Goal: Information Seeking & Learning: Learn about a topic

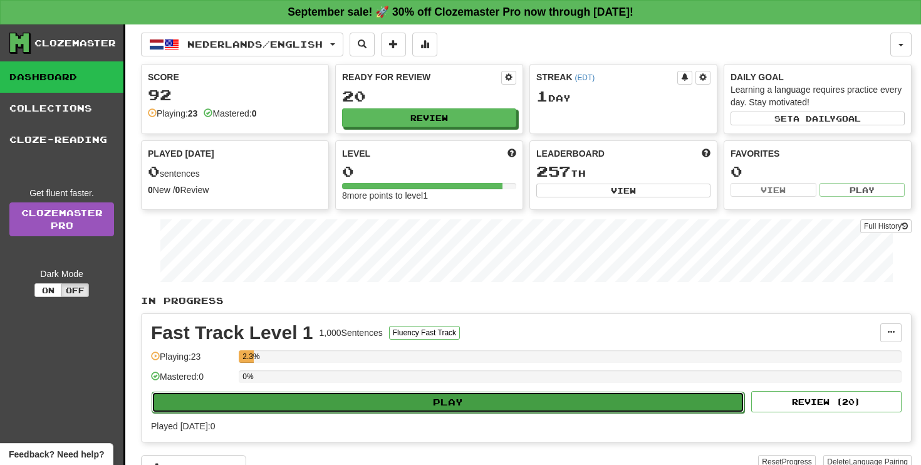
click at [492, 410] on button "Play" at bounding box center [448, 402] width 593 height 21
select select "**"
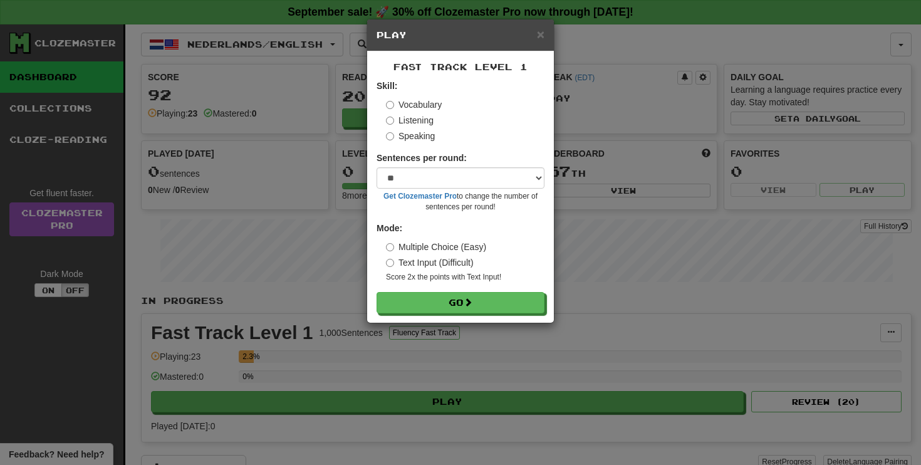
click at [392, 125] on label "Listening" at bounding box center [410, 120] width 48 height 13
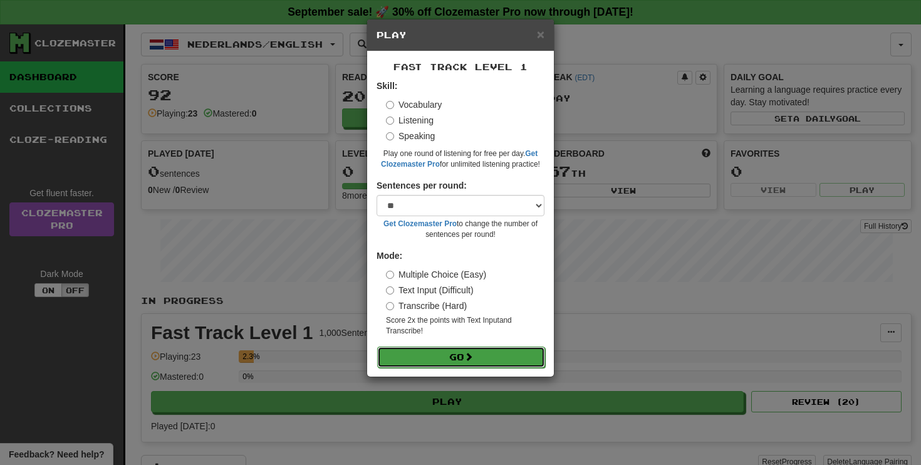
click at [461, 357] on button "Go" at bounding box center [461, 357] width 168 height 21
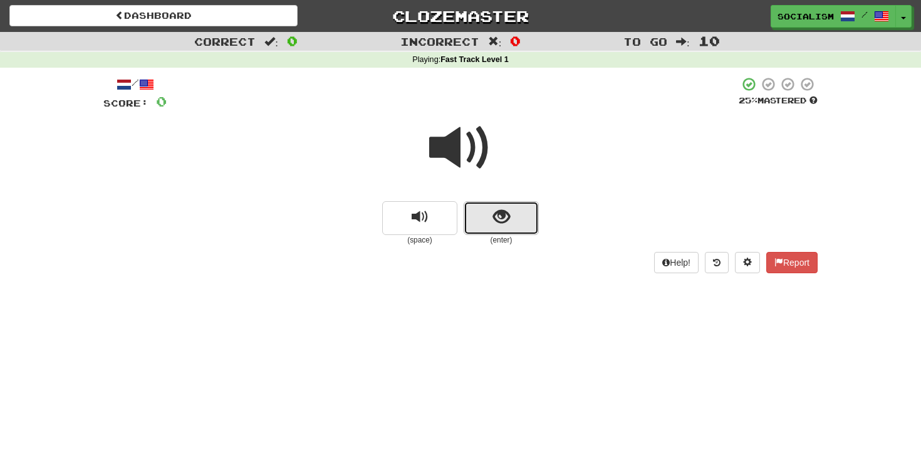
click at [490, 232] on button "show sentence" at bounding box center [501, 218] width 75 height 34
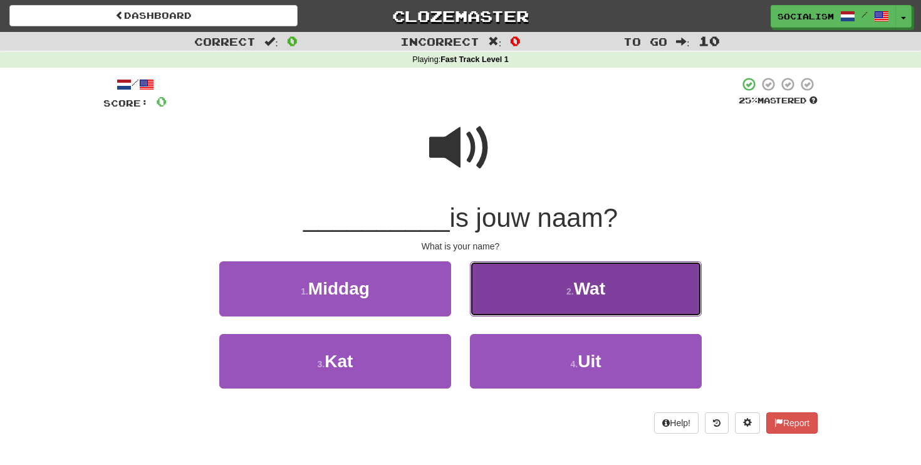
click at [543, 301] on button "2 . Wat" at bounding box center [586, 288] width 232 height 55
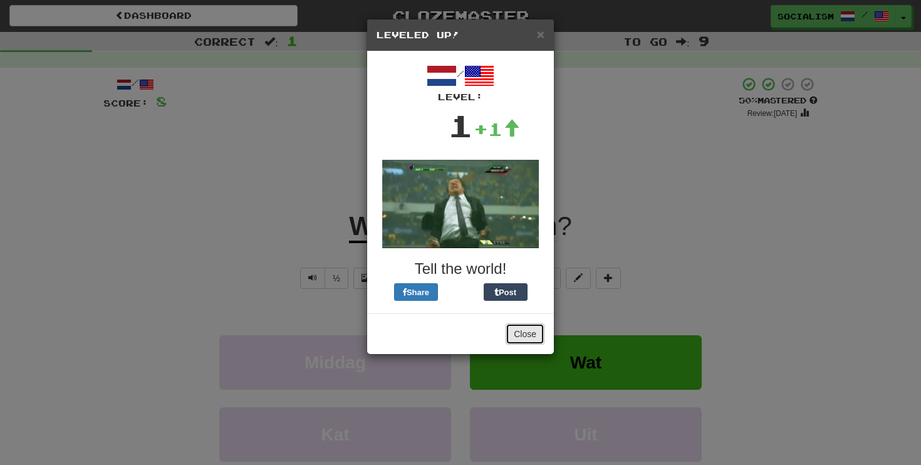
click at [527, 335] on button "Close" at bounding box center [525, 333] width 39 height 21
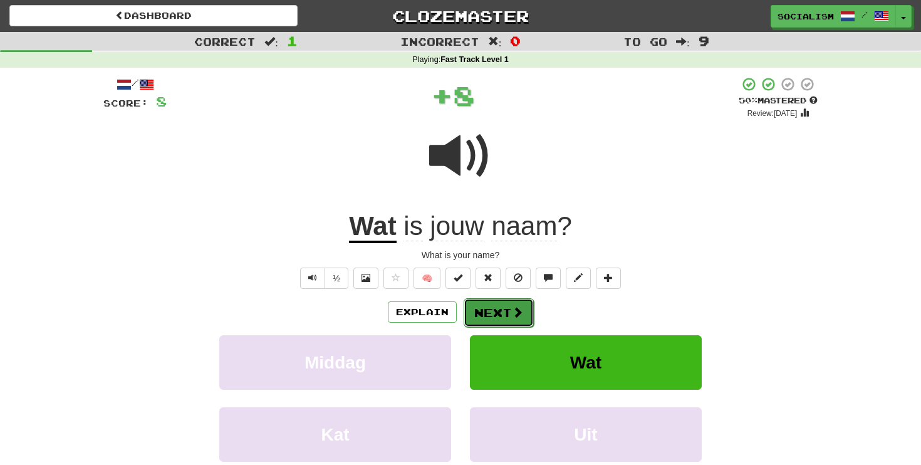
click at [515, 315] on span at bounding box center [517, 312] width 11 height 11
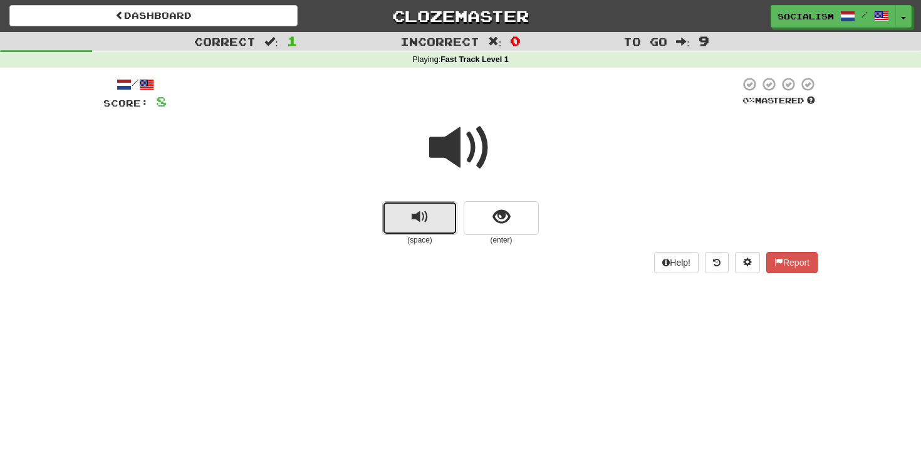
click at [438, 220] on button "replay audio" at bounding box center [419, 218] width 75 height 34
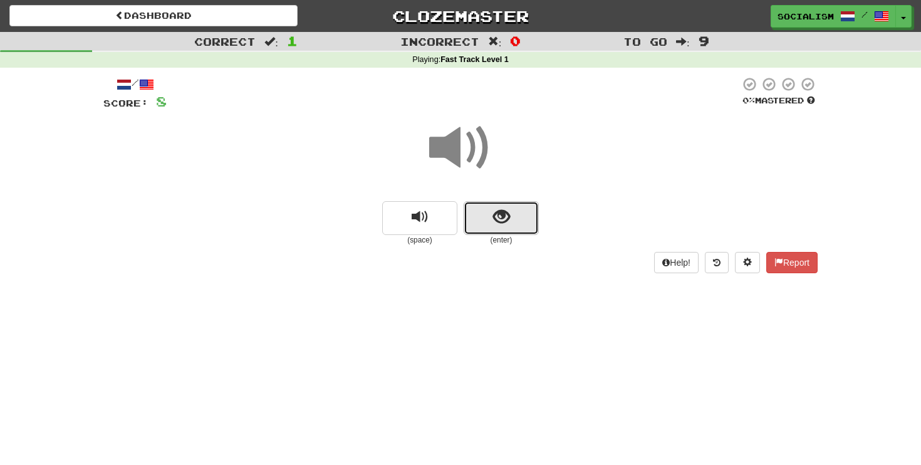
click at [509, 219] on span "show sentence" at bounding box center [501, 217] width 17 height 17
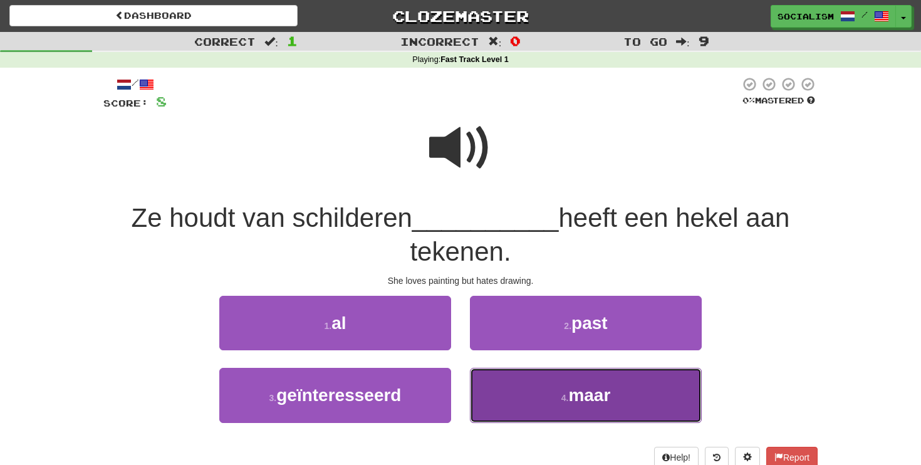
click at [543, 397] on button "4 . maar" at bounding box center [586, 395] width 232 height 55
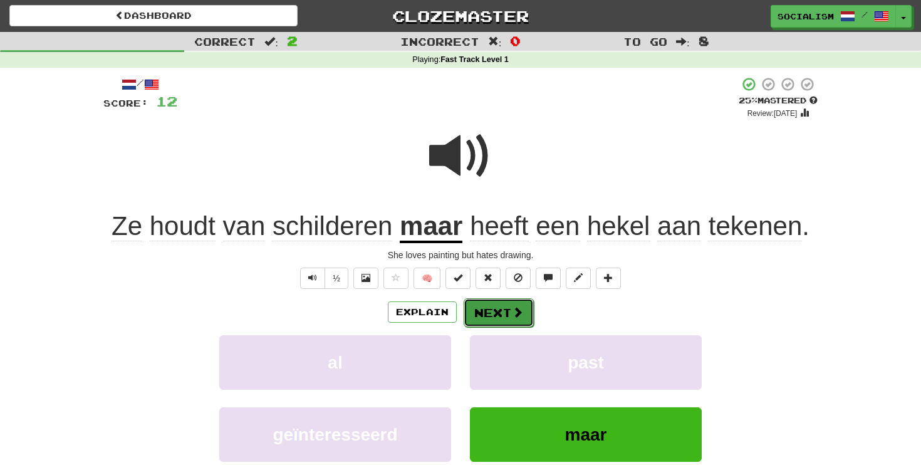
click at [489, 316] on button "Next" at bounding box center [499, 312] width 70 height 29
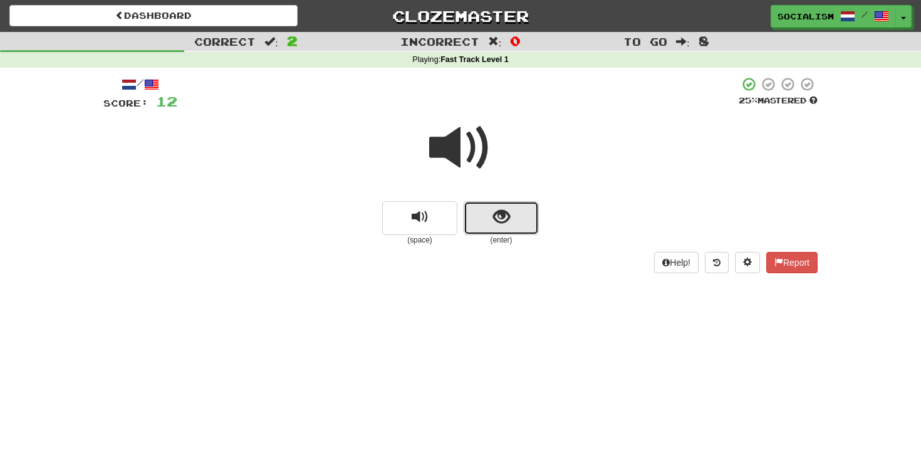
click at [501, 229] on button "show sentence" at bounding box center [501, 218] width 75 height 34
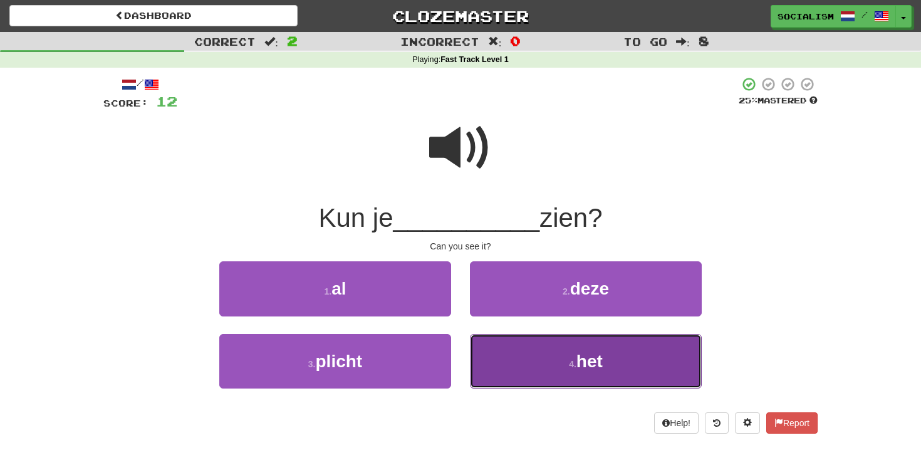
click at [539, 347] on button "4 . het" at bounding box center [586, 361] width 232 height 55
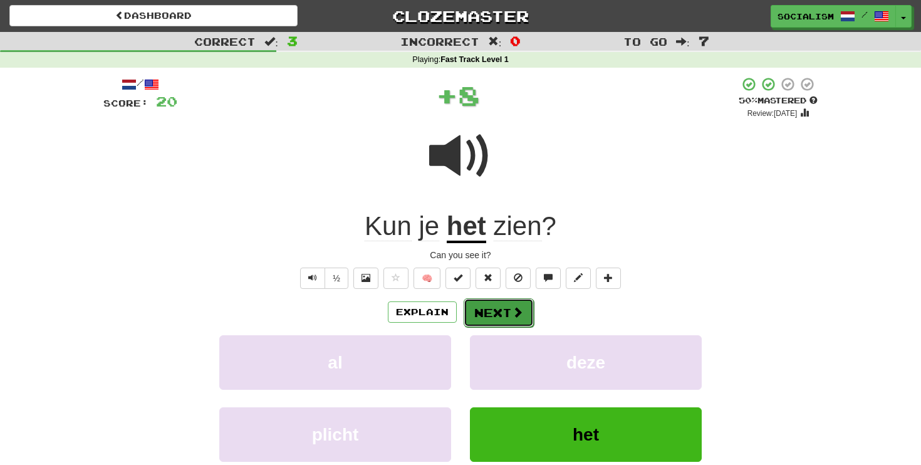
click at [523, 311] on button "Next" at bounding box center [499, 312] width 70 height 29
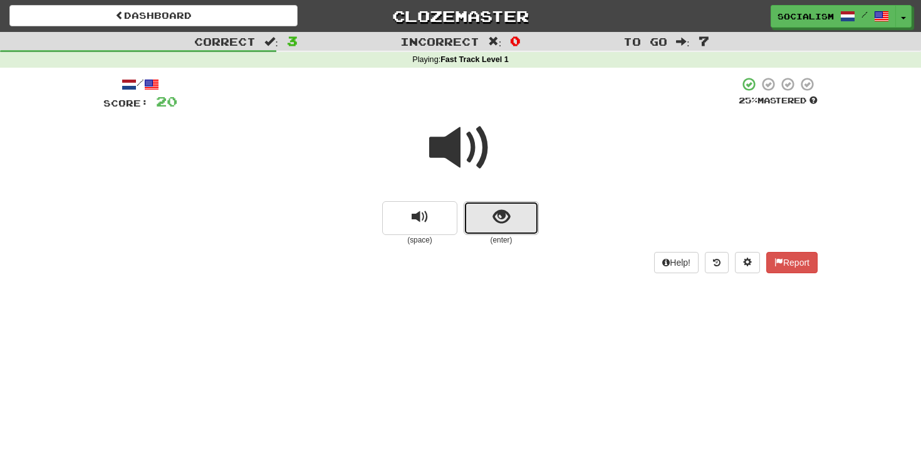
click at [496, 213] on span "show sentence" at bounding box center [501, 217] width 17 height 17
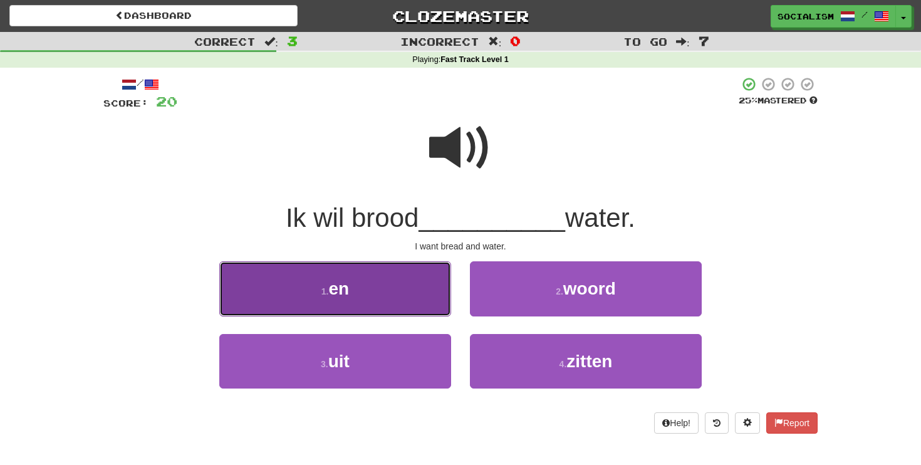
click at [404, 277] on button "1 . en" at bounding box center [335, 288] width 232 height 55
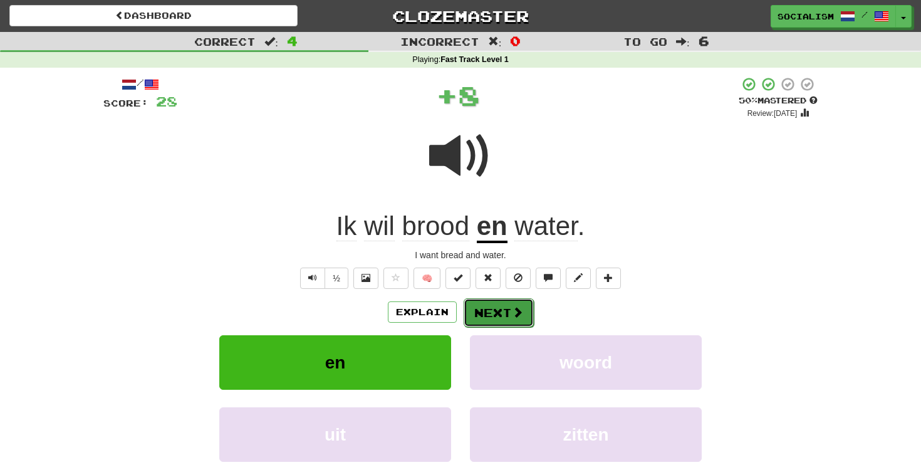
click at [480, 322] on button "Next" at bounding box center [499, 312] width 70 height 29
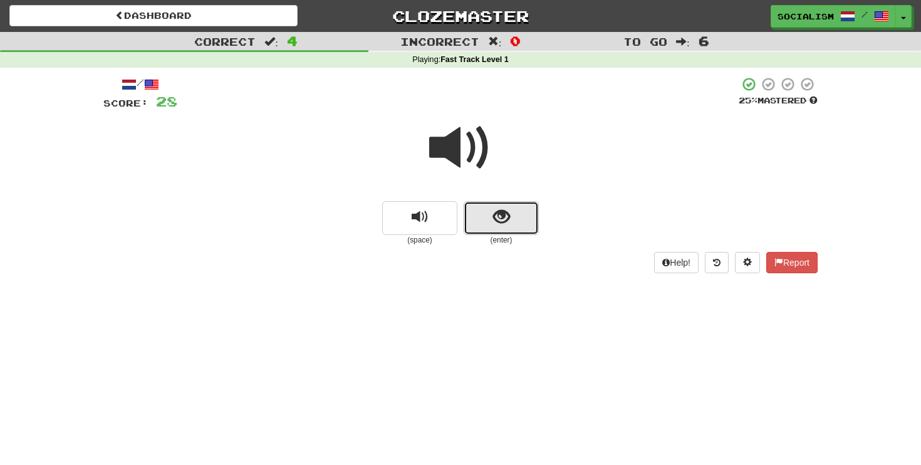
click at [484, 225] on button "show sentence" at bounding box center [501, 218] width 75 height 34
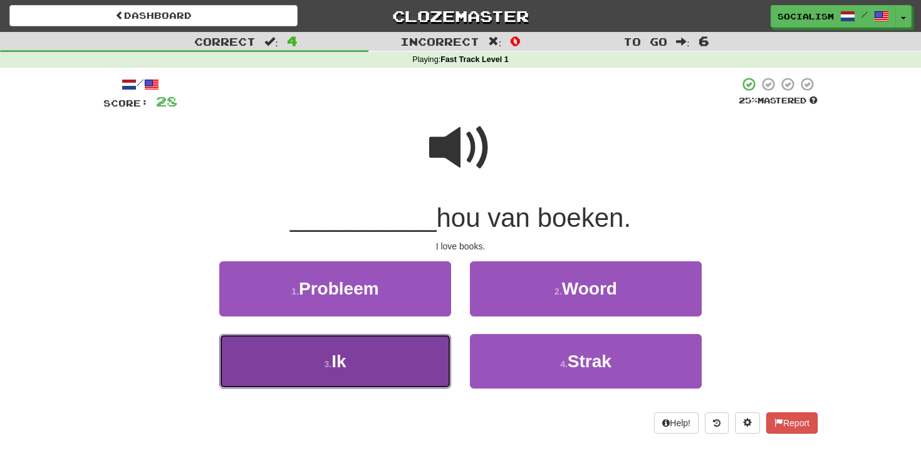
click at [409, 350] on button "3 . Ik" at bounding box center [335, 361] width 232 height 55
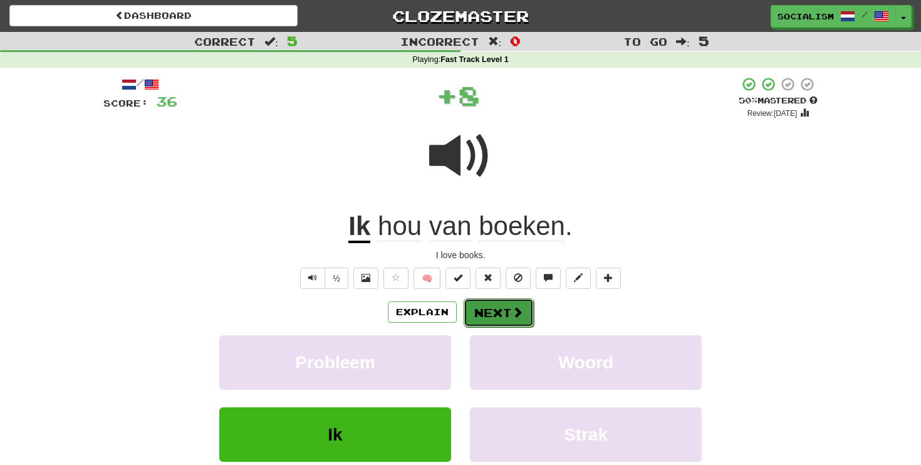
click at [512, 308] on span at bounding box center [517, 312] width 11 height 11
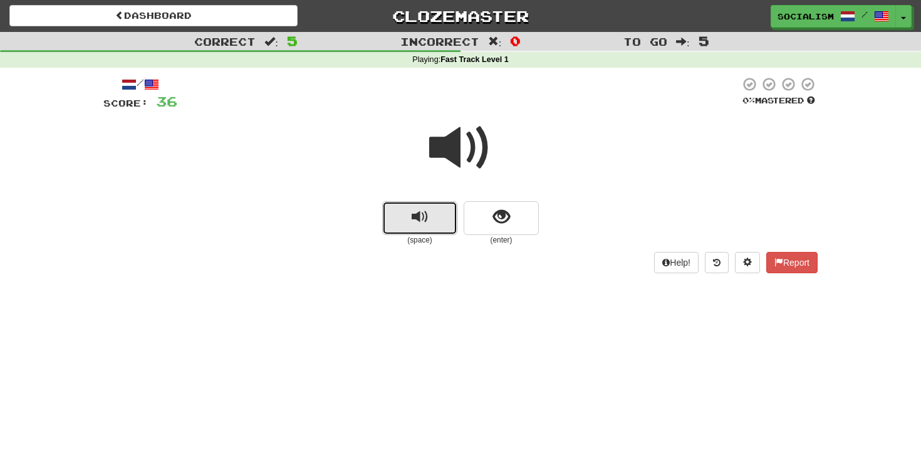
click at [432, 222] on button "replay audio" at bounding box center [419, 218] width 75 height 34
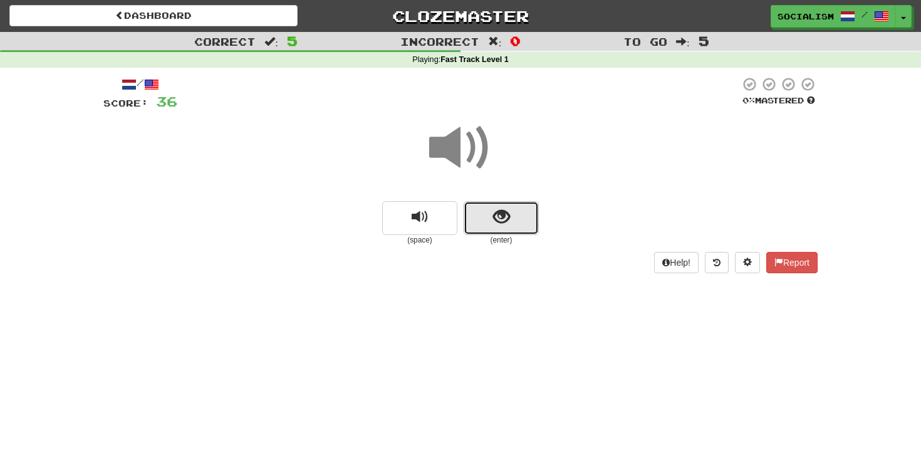
click at [515, 223] on button "show sentence" at bounding box center [501, 218] width 75 height 34
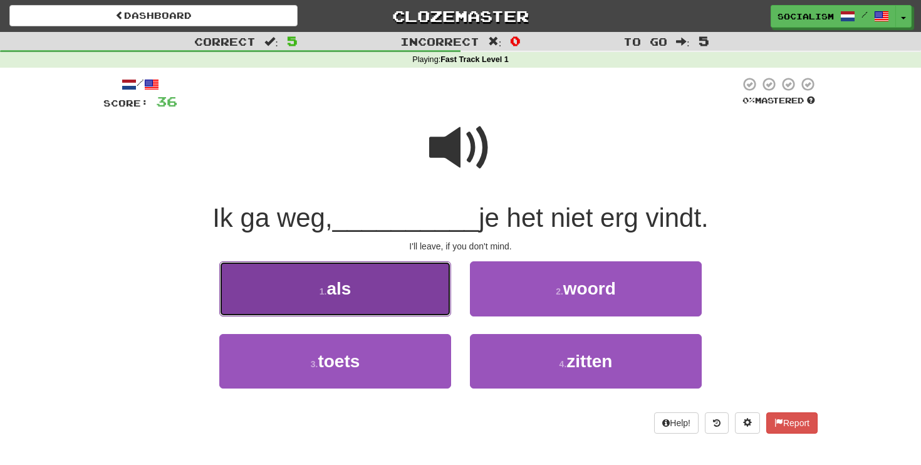
click at [401, 302] on button "1 . als" at bounding box center [335, 288] width 232 height 55
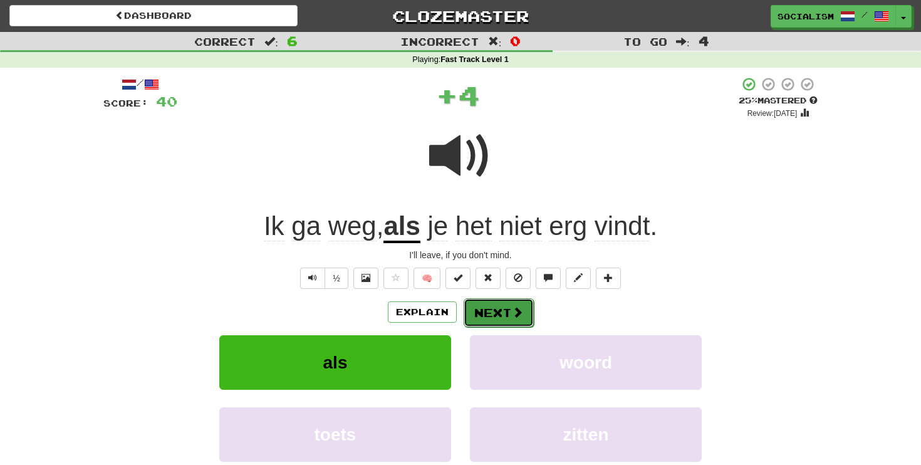
click at [502, 312] on button "Next" at bounding box center [499, 312] width 70 height 29
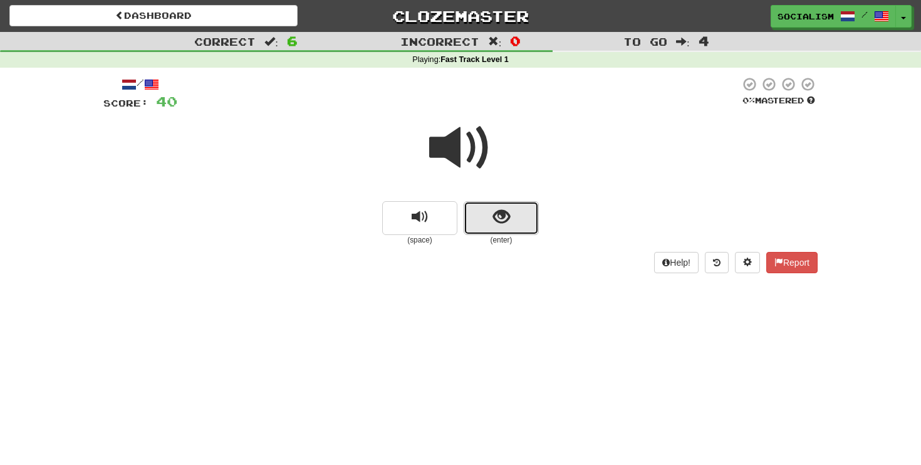
click at [503, 209] on span "show sentence" at bounding box center [501, 217] width 17 height 17
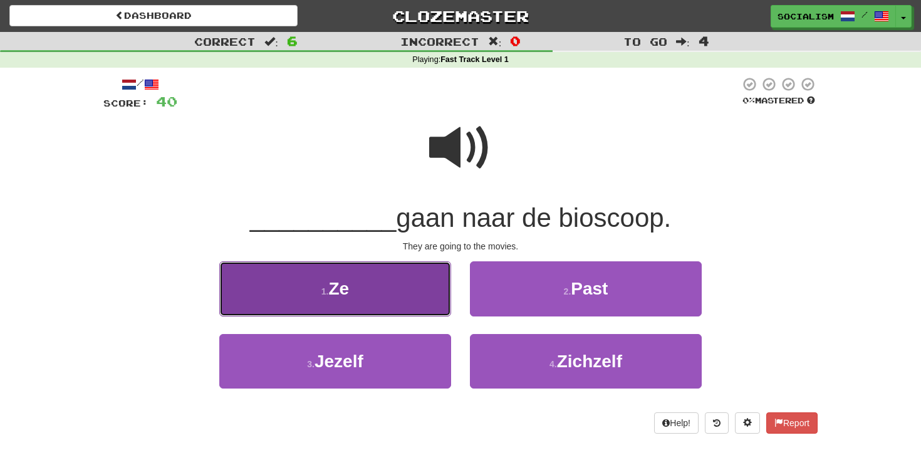
click at [417, 291] on button "1 . Ze" at bounding box center [335, 288] width 232 height 55
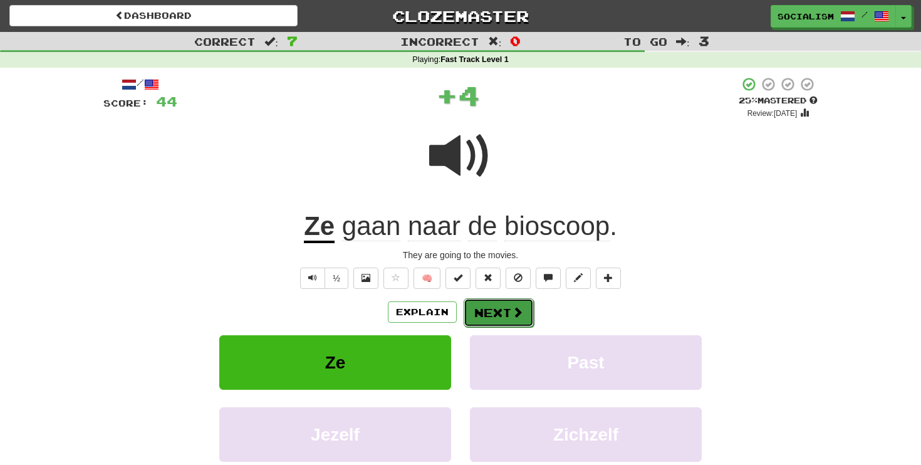
click at [506, 317] on button "Next" at bounding box center [499, 312] width 70 height 29
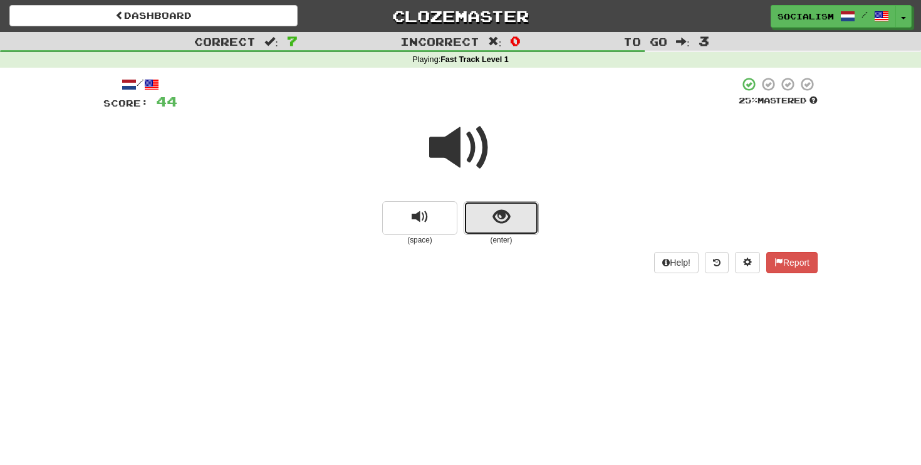
click at [500, 221] on span "show sentence" at bounding box center [501, 217] width 17 height 17
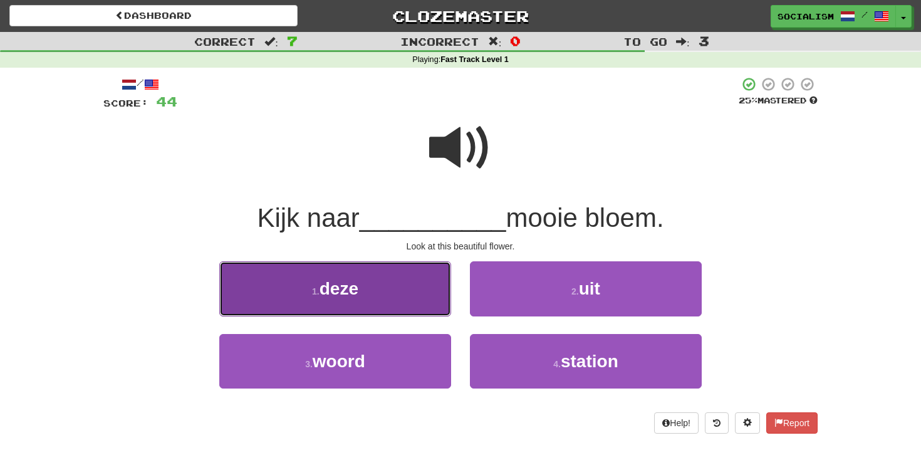
click at [403, 286] on button "1 . deze" at bounding box center [335, 288] width 232 height 55
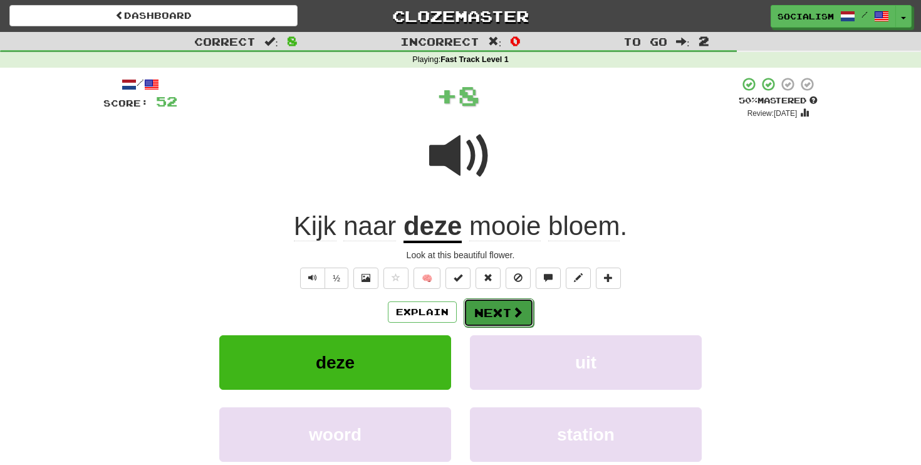
click at [485, 321] on button "Next" at bounding box center [499, 312] width 70 height 29
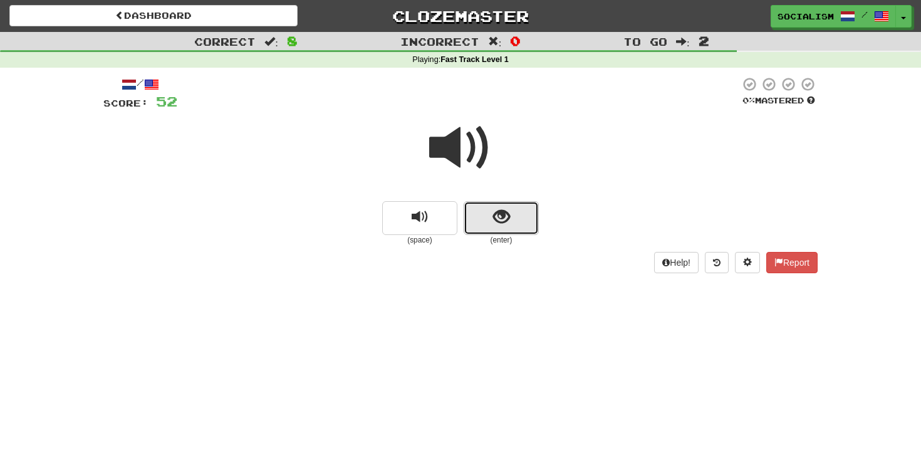
click at [486, 228] on button "show sentence" at bounding box center [501, 218] width 75 height 34
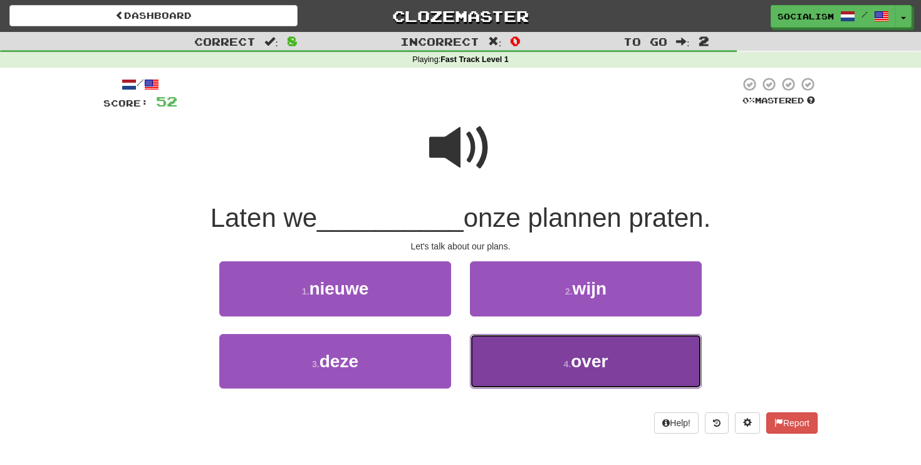
click at [544, 355] on button "4 . over" at bounding box center [586, 361] width 232 height 55
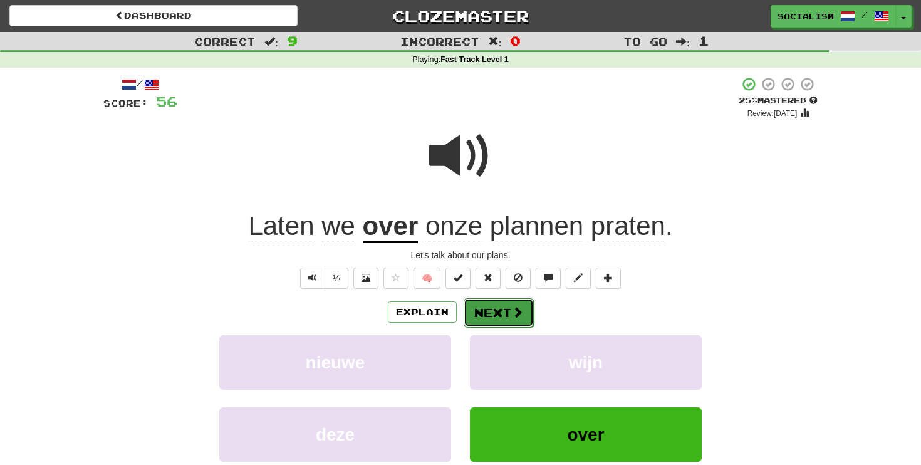
click at [506, 312] on button "Next" at bounding box center [499, 312] width 70 height 29
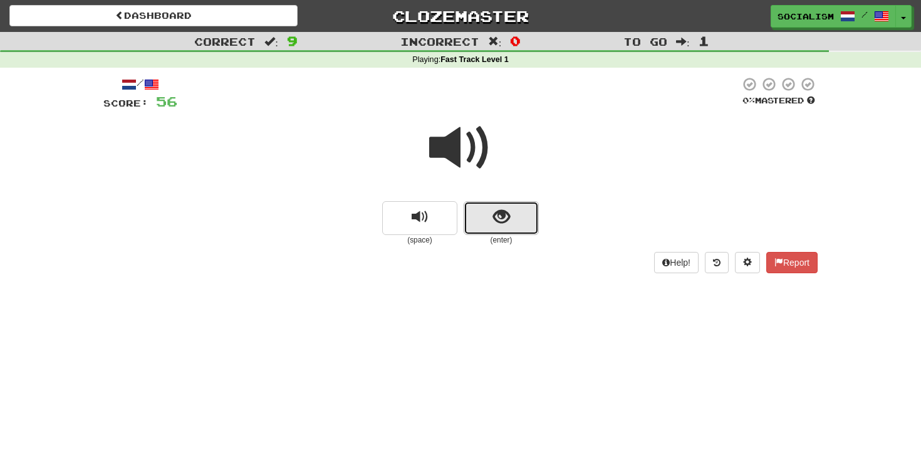
click at [514, 222] on button "show sentence" at bounding box center [501, 218] width 75 height 34
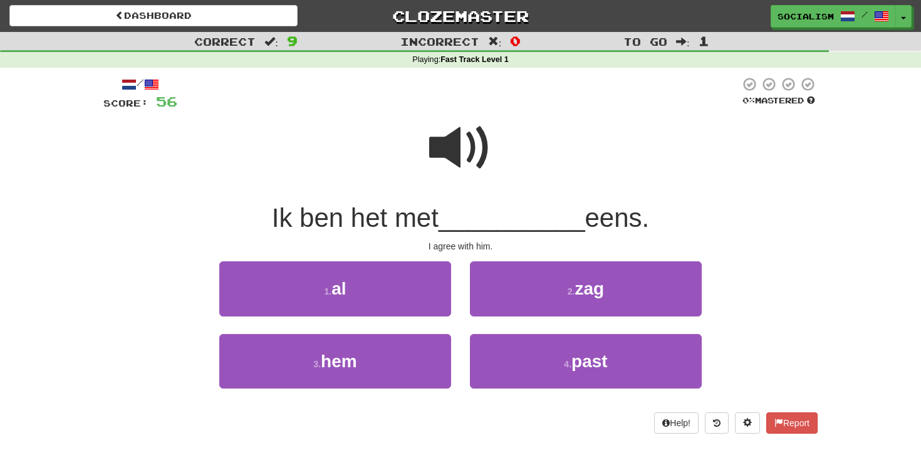
click at [434, 152] on span at bounding box center [460, 148] width 63 height 63
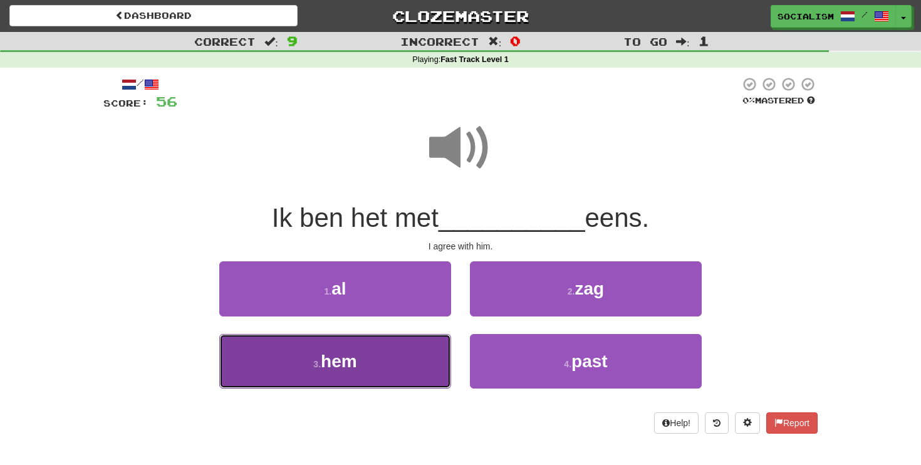
click at [373, 353] on button "3 . hem" at bounding box center [335, 361] width 232 height 55
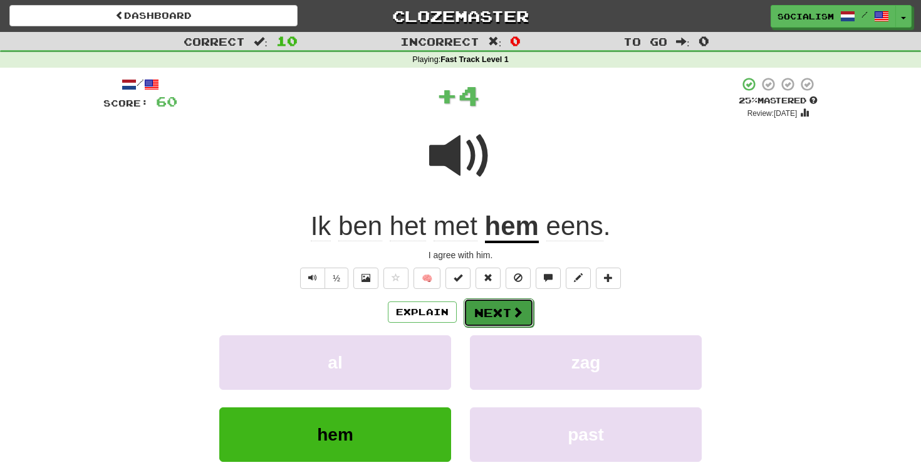
click at [512, 313] on span at bounding box center [517, 312] width 11 height 11
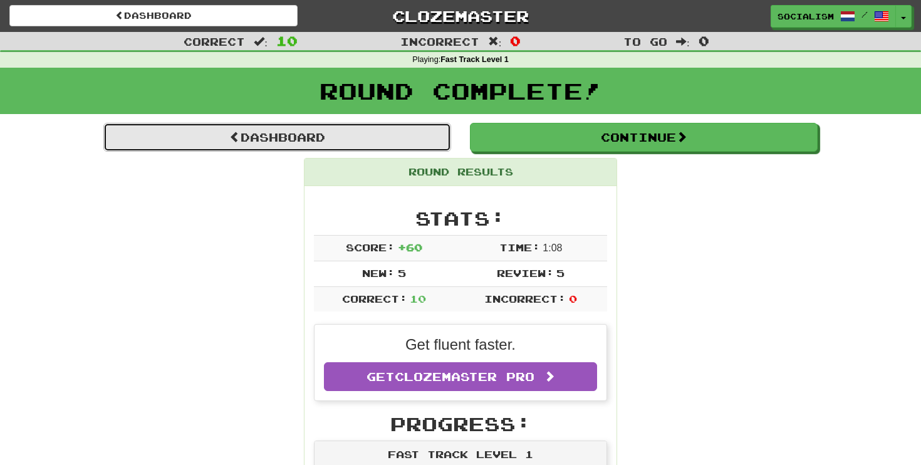
click at [392, 135] on link "Dashboard" at bounding box center [277, 137] width 348 height 29
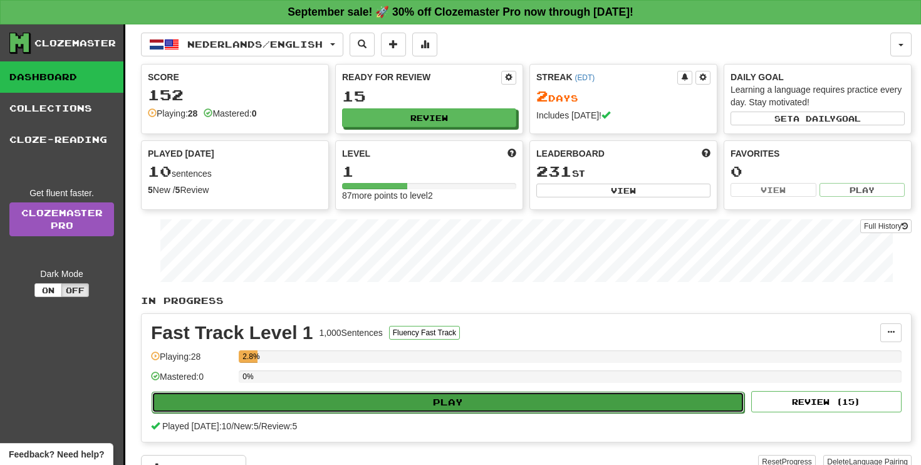
click at [383, 400] on button "Play" at bounding box center [448, 402] width 593 height 21
select select "**"
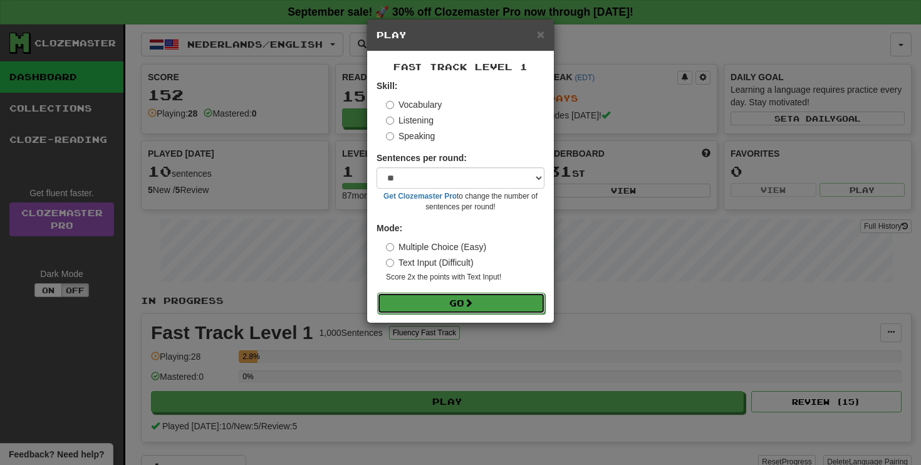
click at [462, 309] on button "Go" at bounding box center [461, 303] width 168 height 21
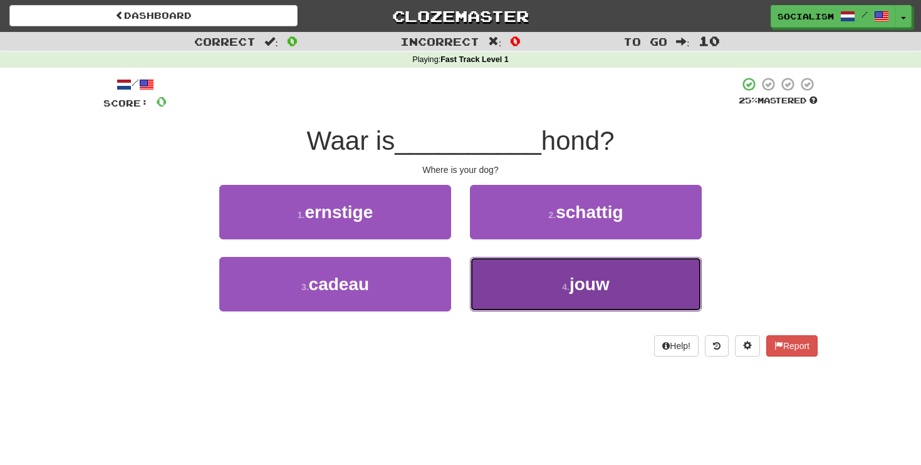
click at [530, 282] on button "4 . jouw" at bounding box center [586, 284] width 232 height 55
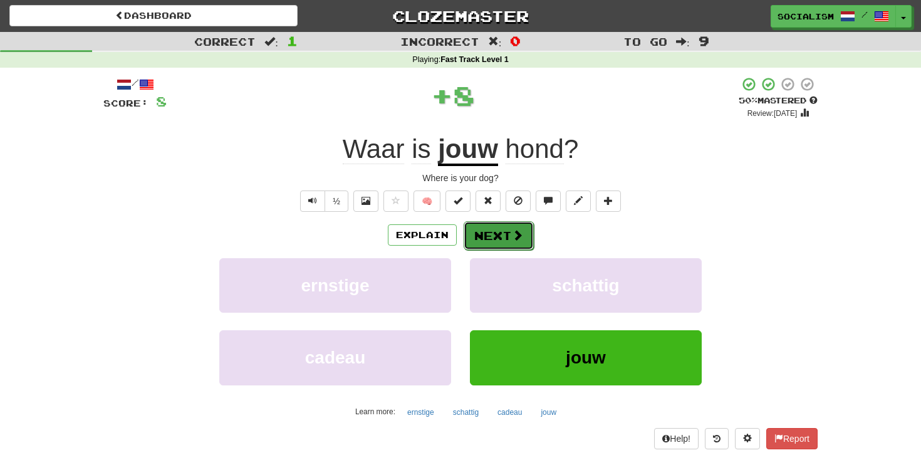
click at [505, 225] on button "Next" at bounding box center [499, 235] width 70 height 29
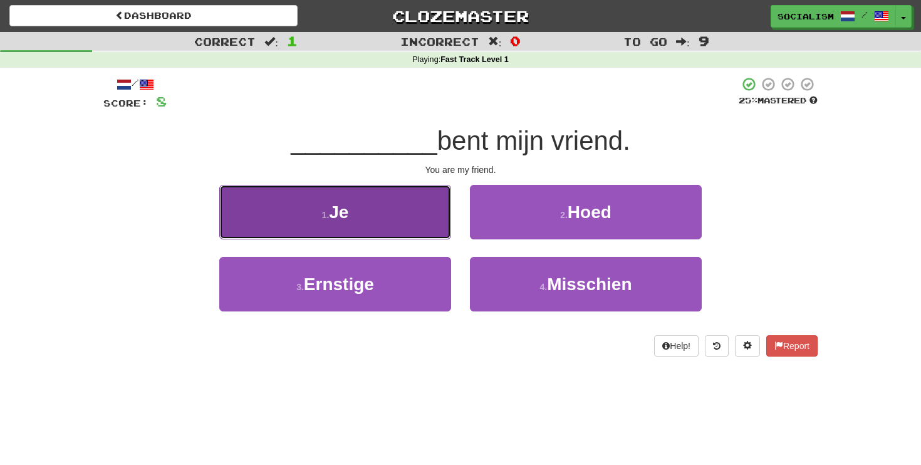
click at [386, 198] on button "1 . Je" at bounding box center [335, 212] width 232 height 55
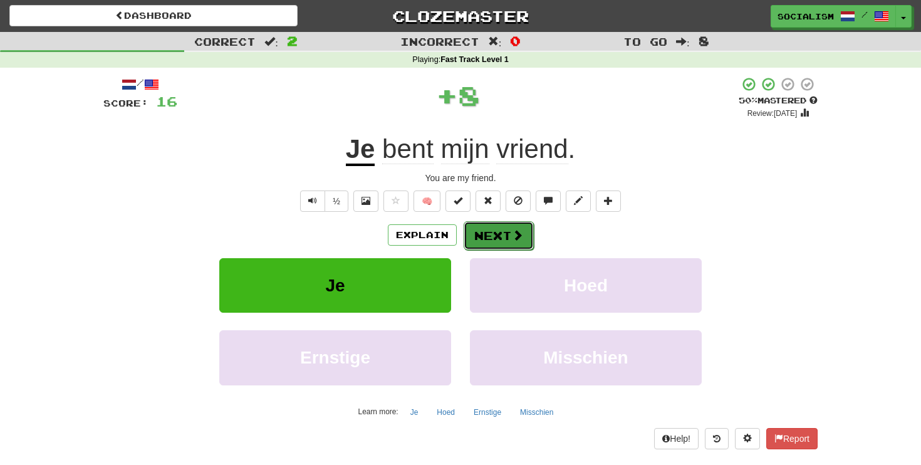
click at [504, 235] on button "Next" at bounding box center [499, 235] width 70 height 29
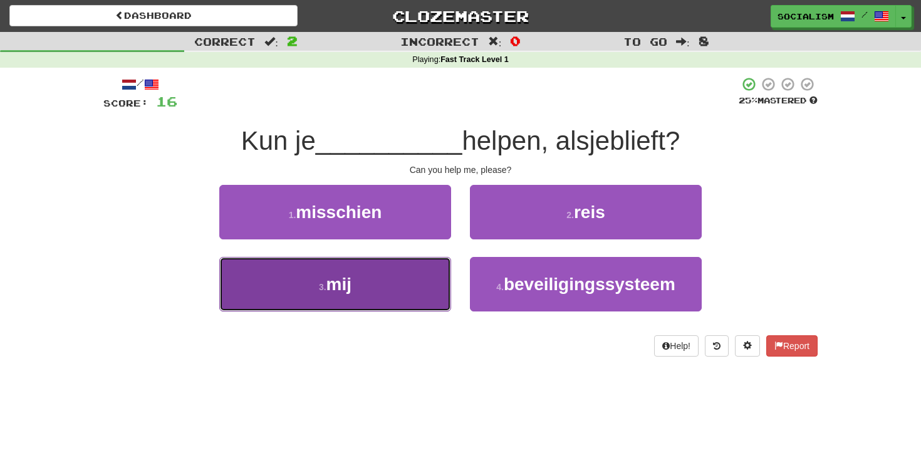
click at [402, 286] on button "3 . mij" at bounding box center [335, 284] width 232 height 55
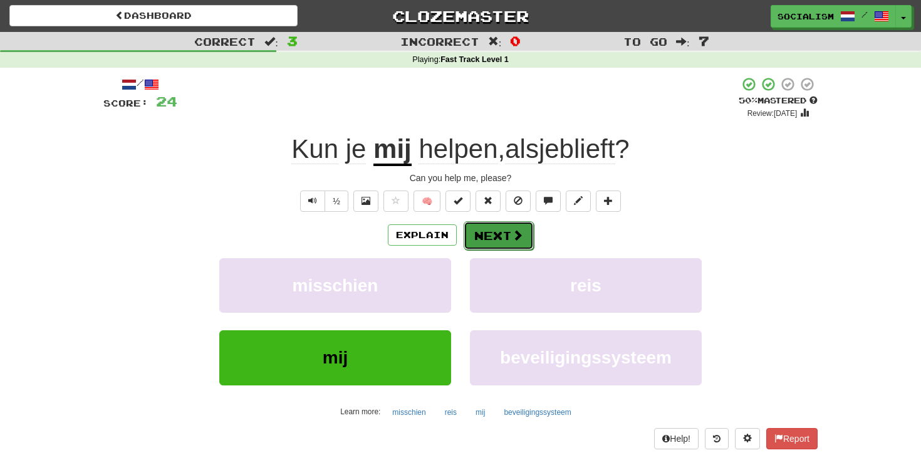
click at [477, 238] on button "Next" at bounding box center [499, 235] width 70 height 29
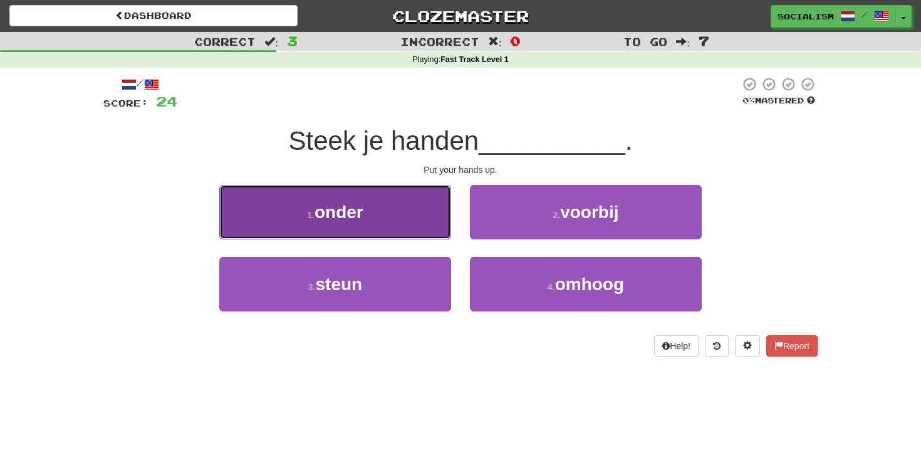
click at [409, 216] on button "1 . onder" at bounding box center [335, 212] width 232 height 55
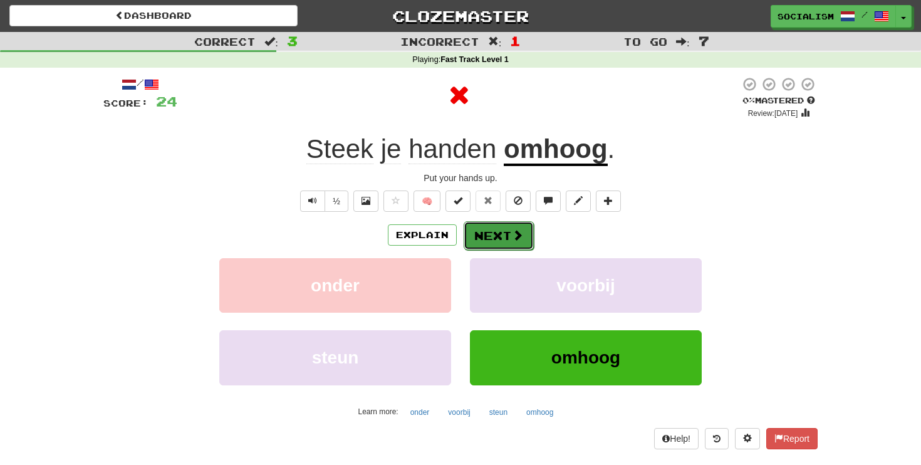
click at [500, 238] on button "Next" at bounding box center [499, 235] width 70 height 29
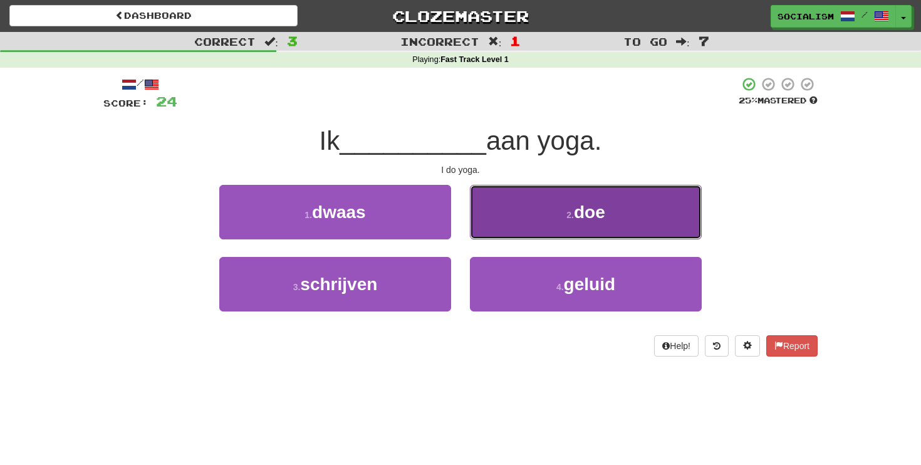
click at [500, 226] on button "2 . doe" at bounding box center [586, 212] width 232 height 55
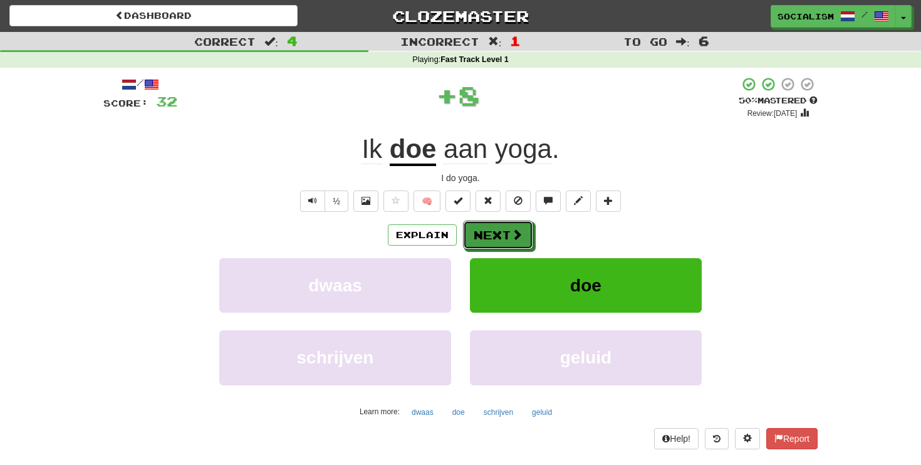
click at [500, 226] on button "Next" at bounding box center [498, 235] width 70 height 29
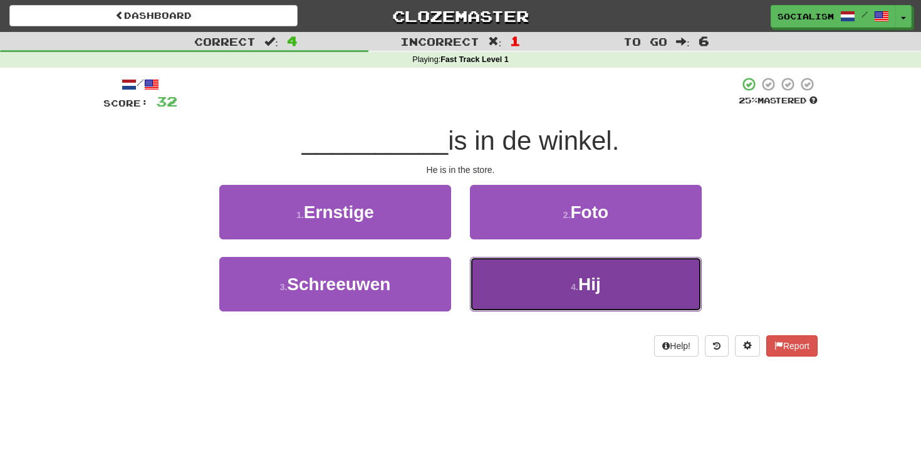
click at [543, 290] on button "4 . Hij" at bounding box center [586, 284] width 232 height 55
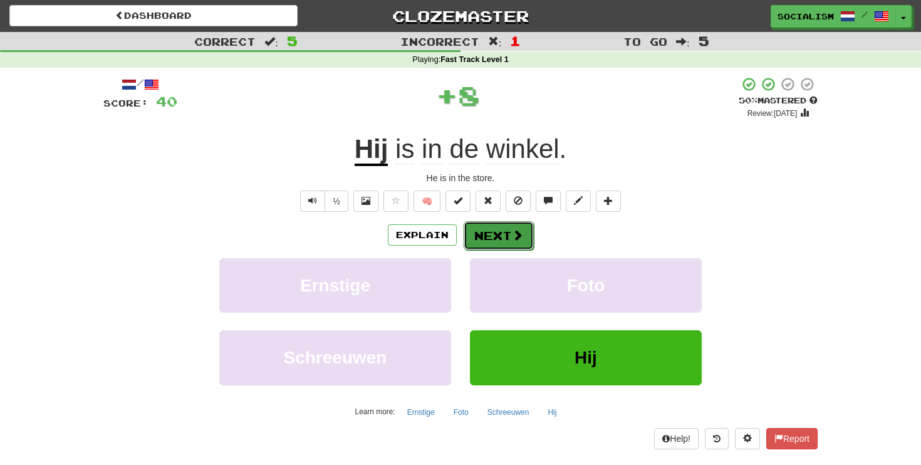
click at [517, 236] on span at bounding box center [517, 234] width 11 height 11
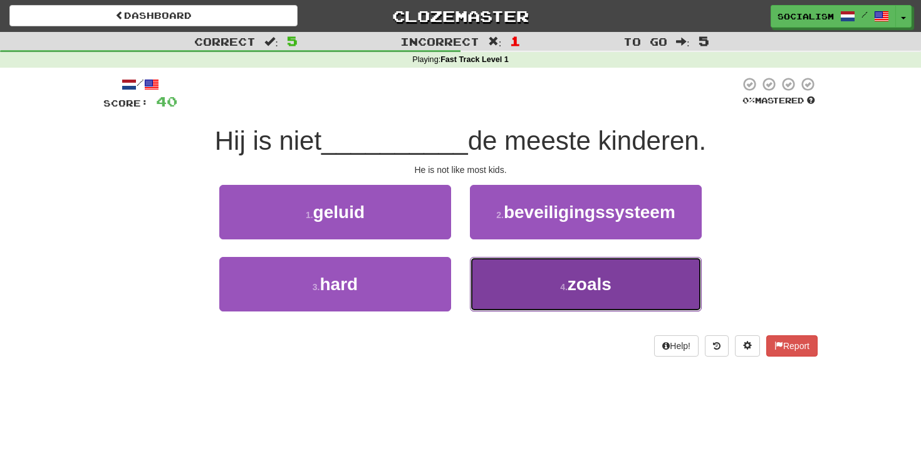
click at [516, 285] on button "4 . zoals" at bounding box center [586, 284] width 232 height 55
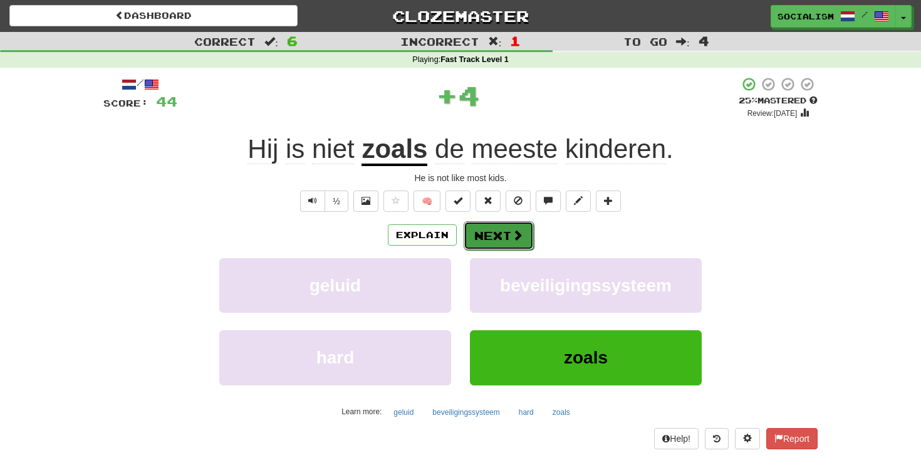
click at [510, 241] on button "Next" at bounding box center [499, 235] width 70 height 29
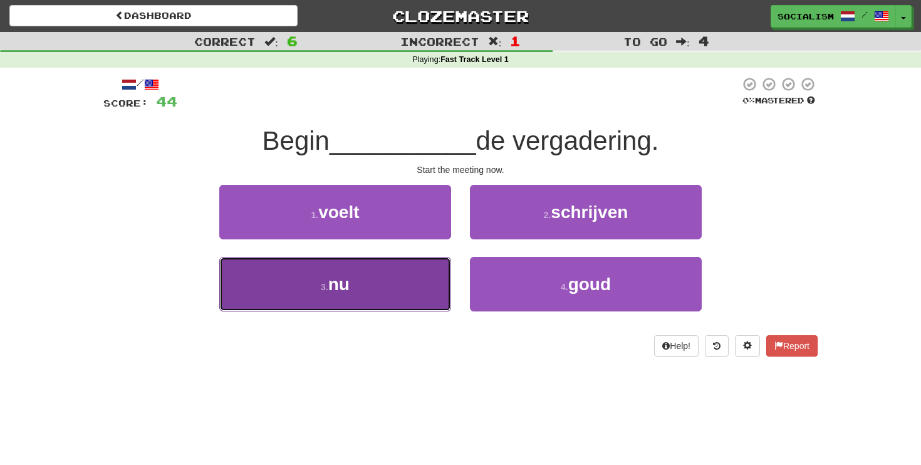
click at [399, 296] on button "3 . nu" at bounding box center [335, 284] width 232 height 55
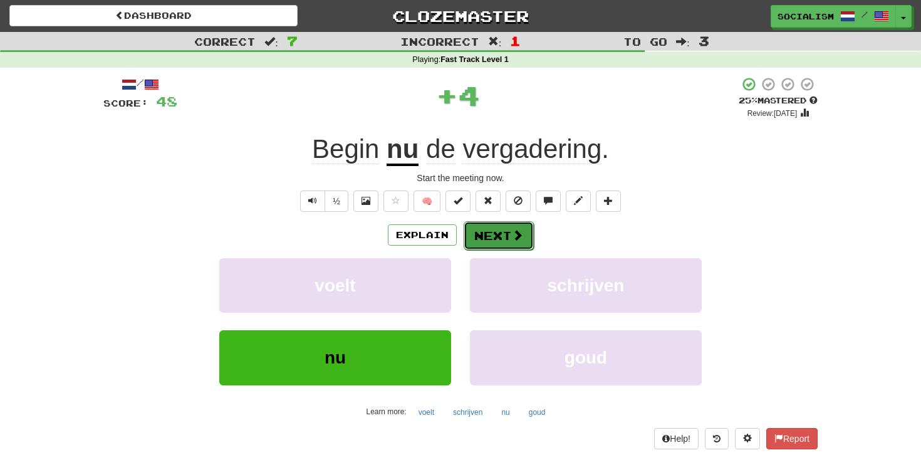
click at [494, 239] on button "Next" at bounding box center [499, 235] width 70 height 29
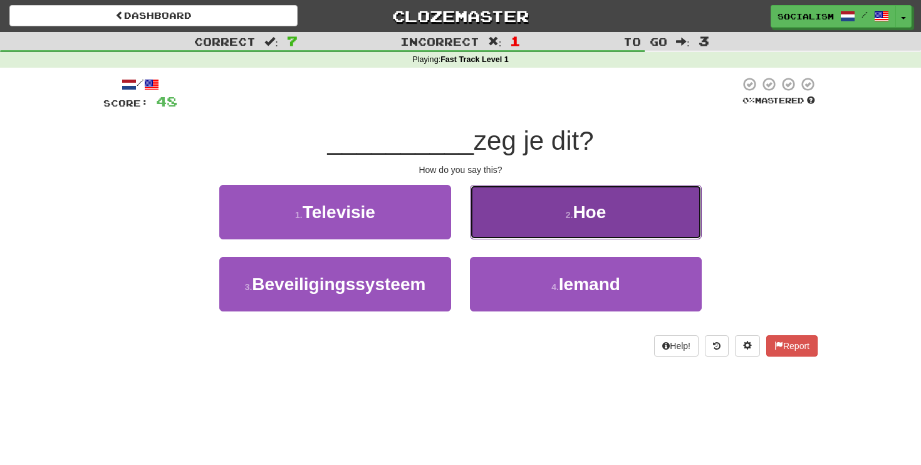
click at [501, 224] on button "2 . Hoe" at bounding box center [586, 212] width 232 height 55
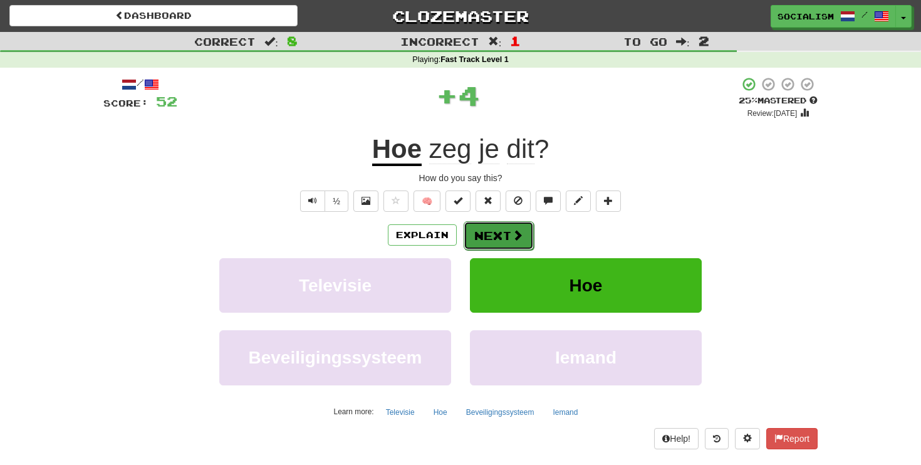
click at [501, 224] on button "Next" at bounding box center [499, 235] width 70 height 29
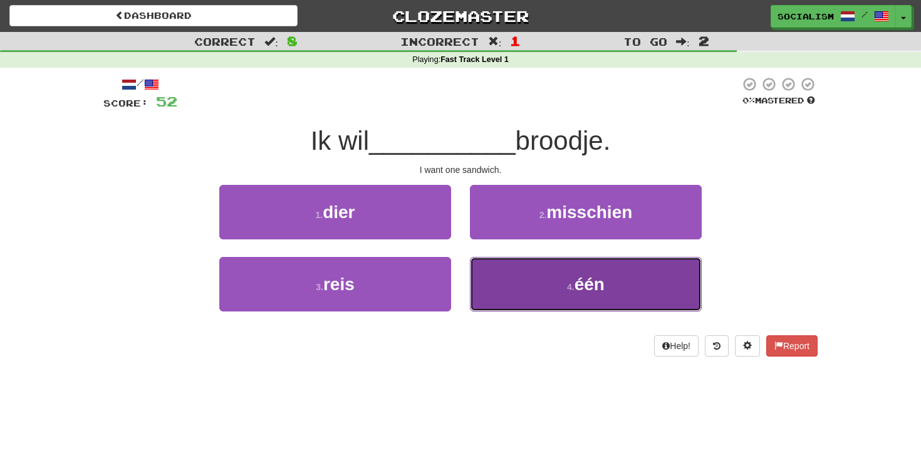
click at [560, 291] on button "4 . één" at bounding box center [586, 284] width 232 height 55
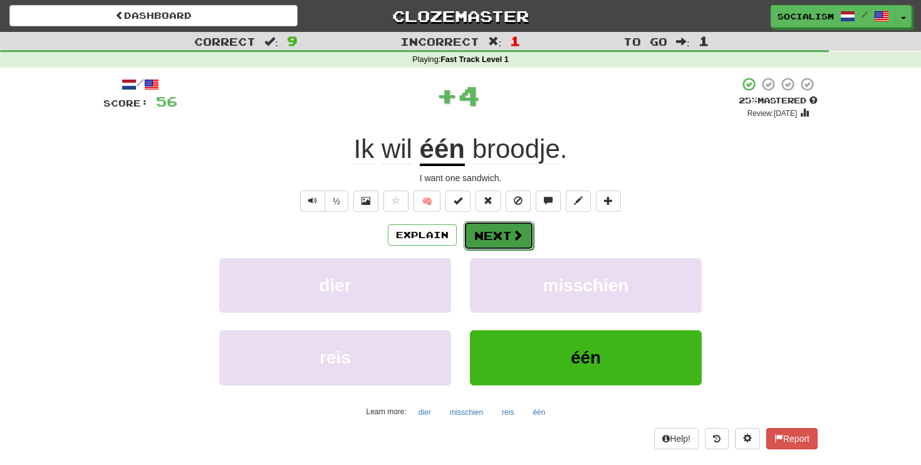
click at [510, 238] on button "Next" at bounding box center [499, 235] width 70 height 29
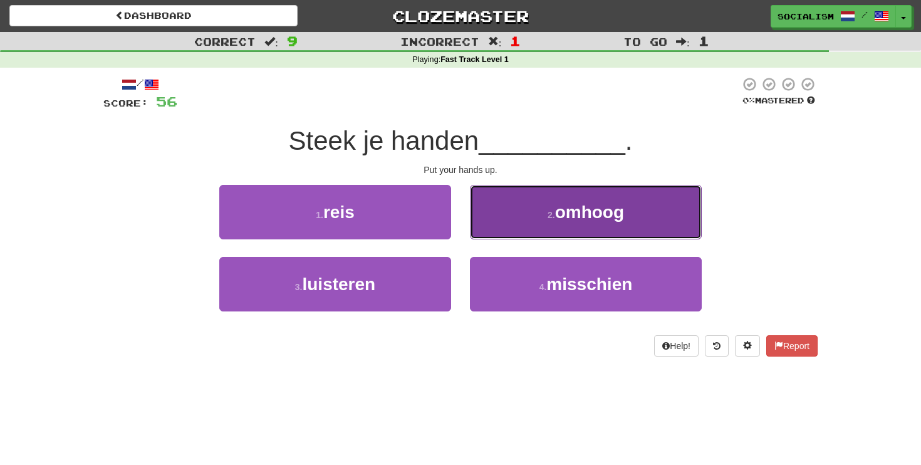
click at [511, 219] on button "2 . omhoog" at bounding box center [586, 212] width 232 height 55
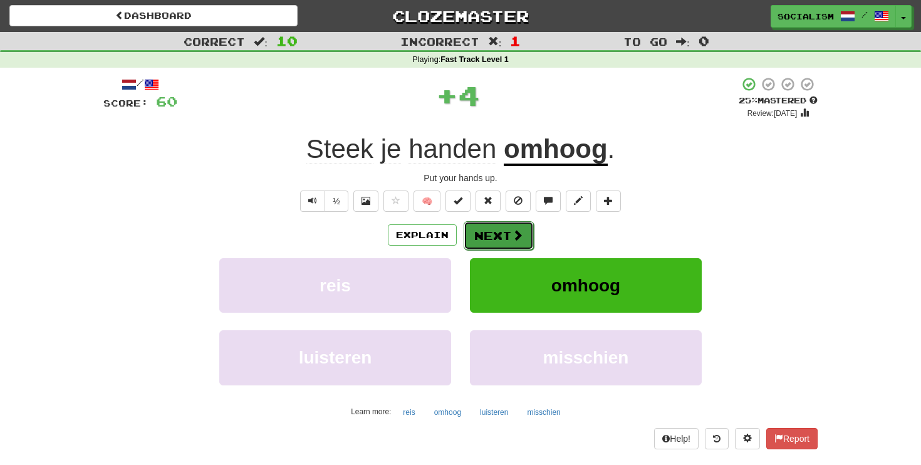
click at [508, 231] on button "Next" at bounding box center [499, 235] width 70 height 29
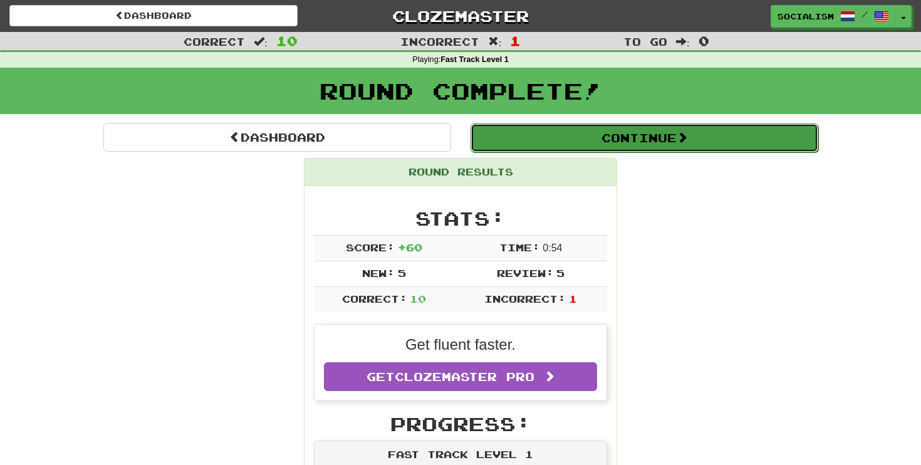
click at [569, 147] on button "Continue" at bounding box center [645, 137] width 348 height 29
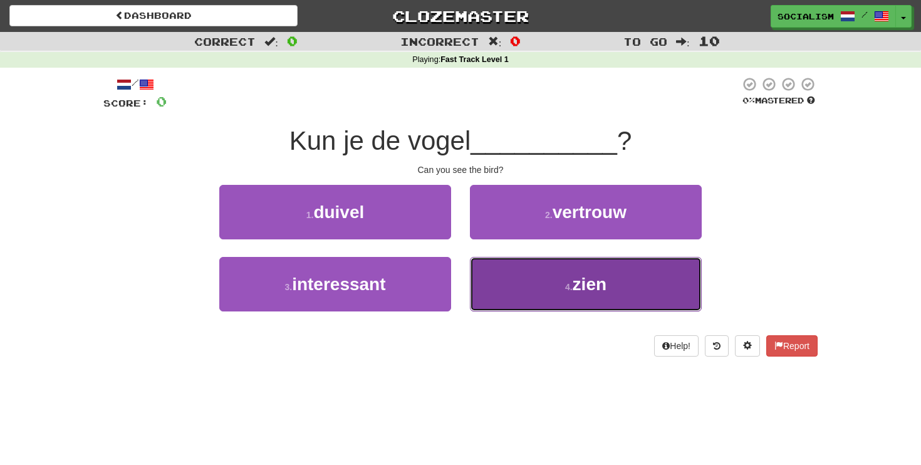
click at [551, 281] on button "4 . zien" at bounding box center [586, 284] width 232 height 55
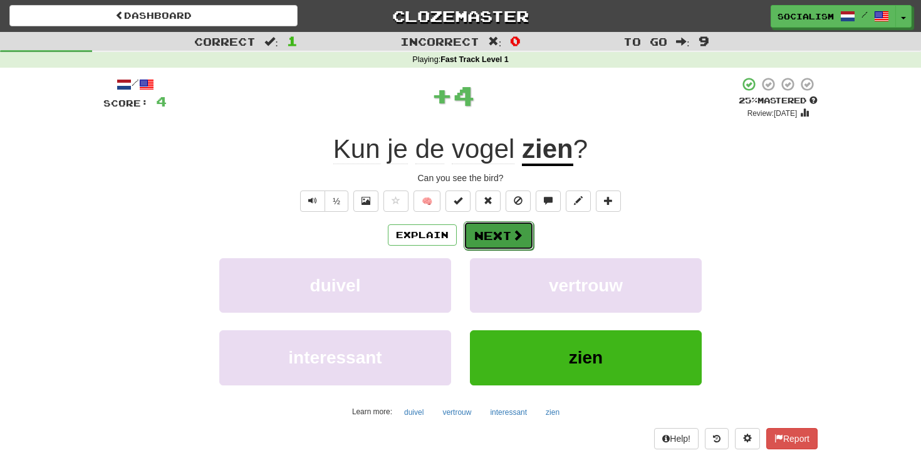
click at [509, 240] on button "Next" at bounding box center [499, 235] width 70 height 29
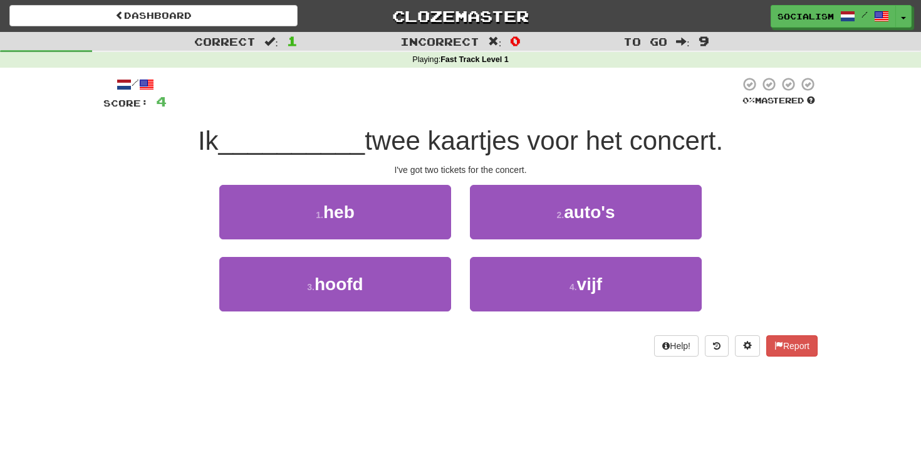
click at [343, 175] on div "I've got two tickets for the concert." at bounding box center [460, 170] width 715 height 13
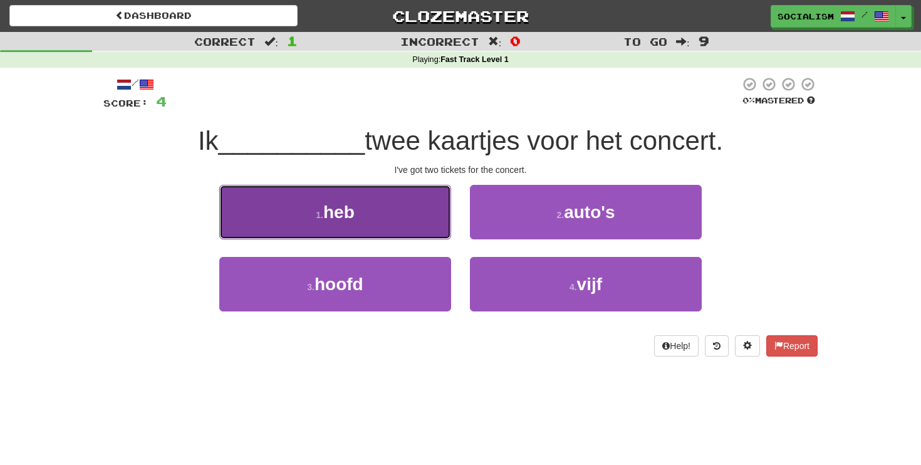
click at [343, 192] on button "1 . heb" at bounding box center [335, 212] width 232 height 55
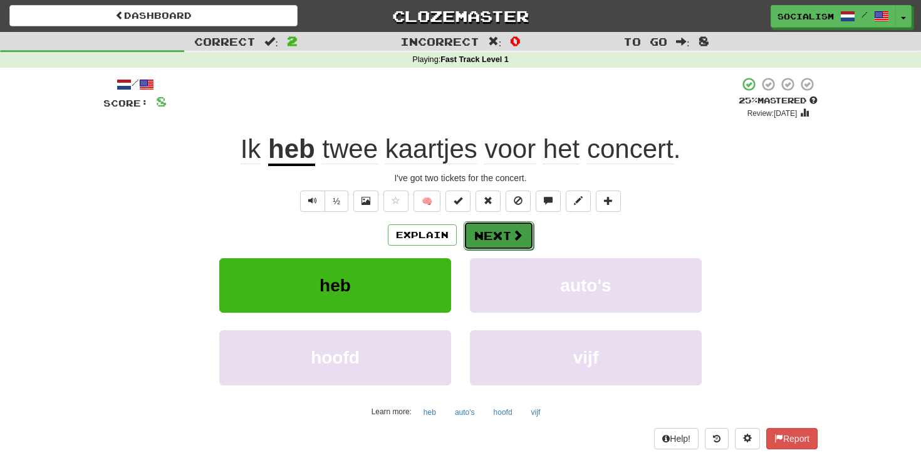
click at [503, 231] on button "Next" at bounding box center [499, 235] width 70 height 29
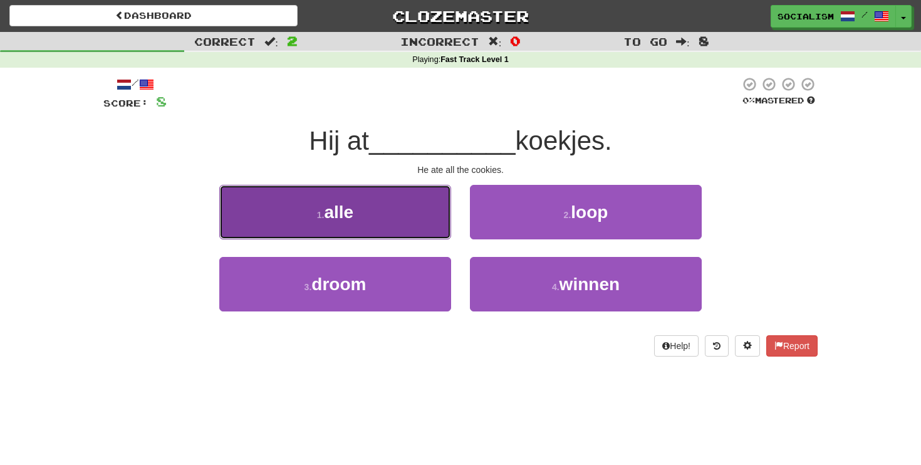
click at [406, 235] on button "1 . alle" at bounding box center [335, 212] width 232 height 55
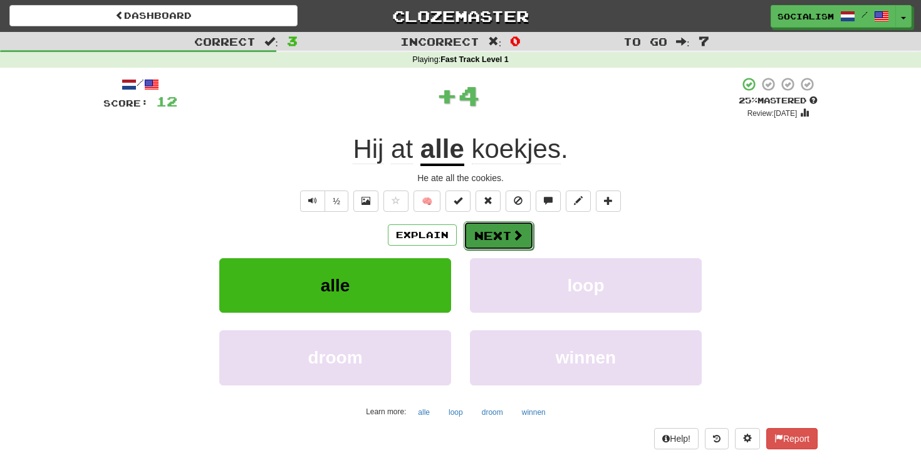
click at [489, 239] on button "Next" at bounding box center [499, 235] width 70 height 29
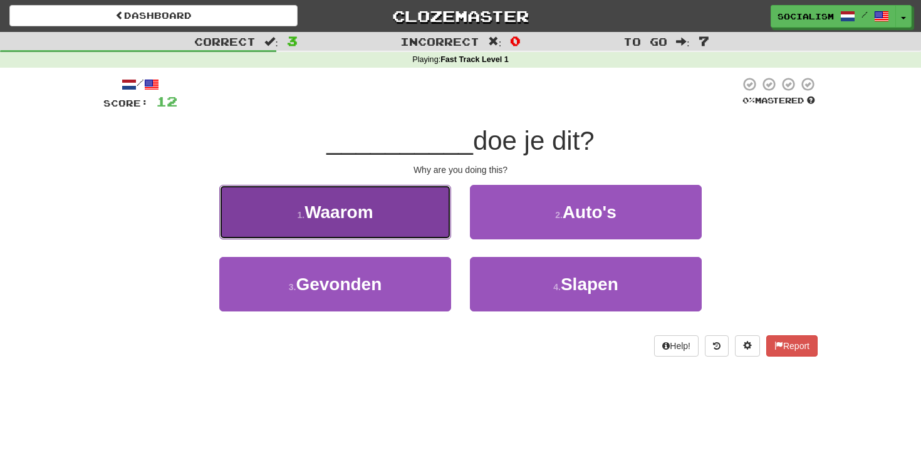
click at [416, 213] on button "1 . Waarom" at bounding box center [335, 212] width 232 height 55
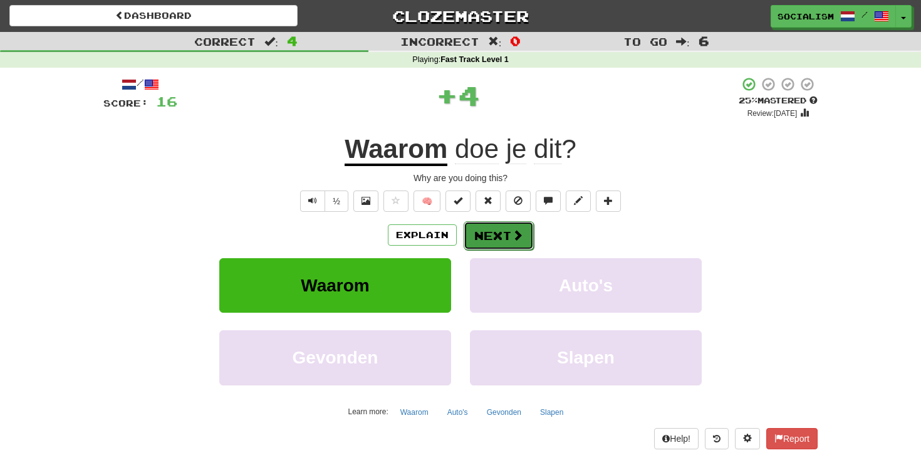
click at [480, 243] on button "Next" at bounding box center [499, 235] width 70 height 29
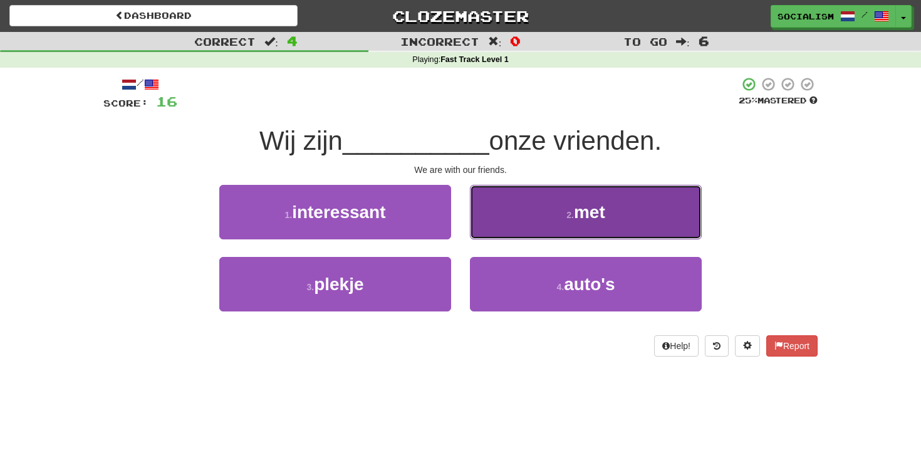
click at [535, 226] on button "2 . met" at bounding box center [586, 212] width 232 height 55
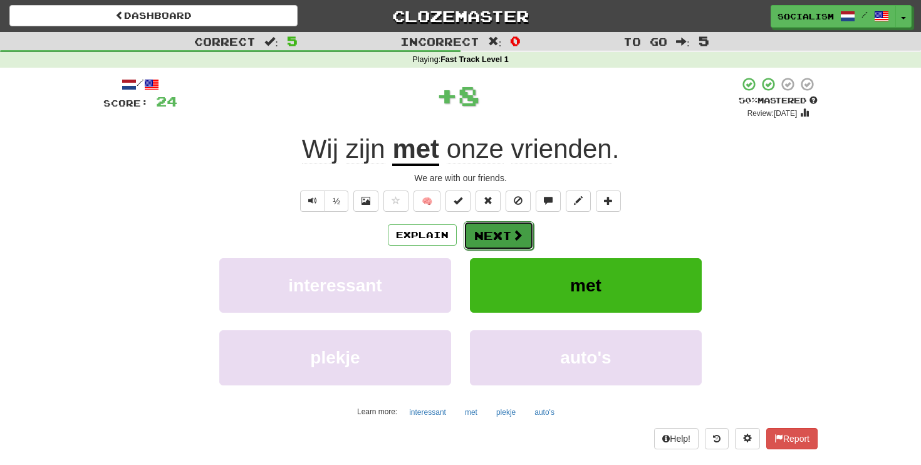
click at [508, 236] on button "Next" at bounding box center [499, 235] width 70 height 29
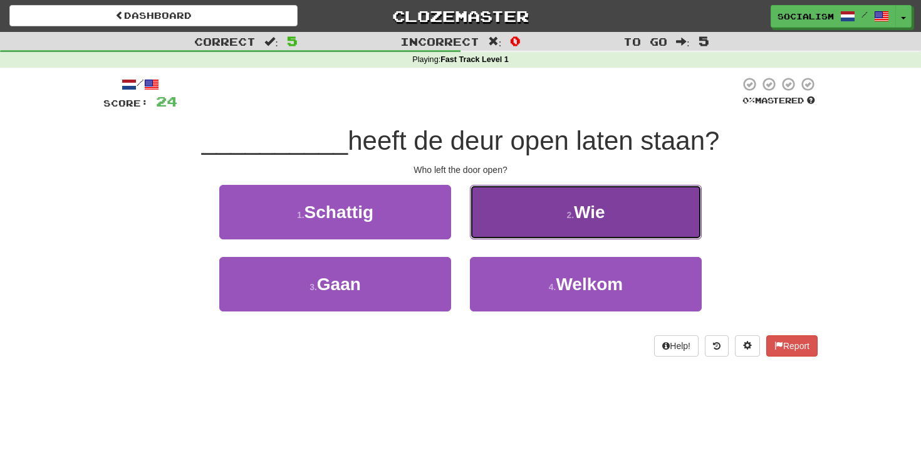
click at [510, 228] on button "2 . Wie" at bounding box center [586, 212] width 232 height 55
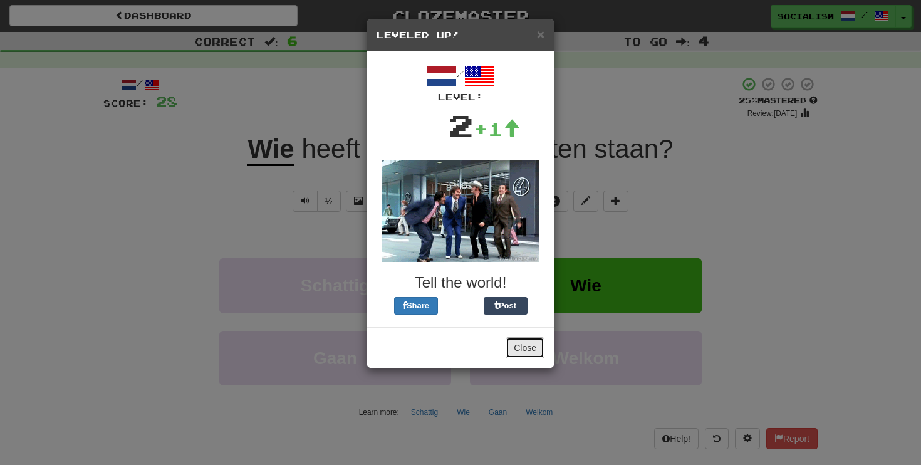
click at [530, 350] on button "Close" at bounding box center [525, 347] width 39 height 21
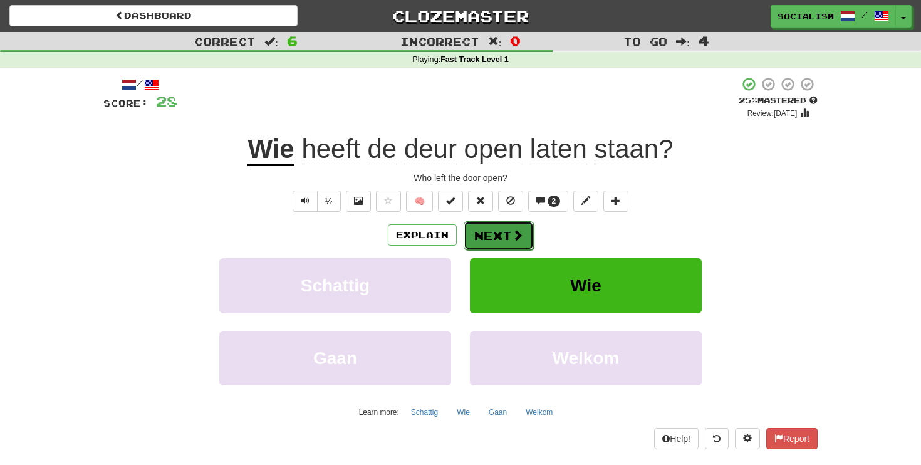
click at [514, 229] on span at bounding box center [517, 234] width 11 height 11
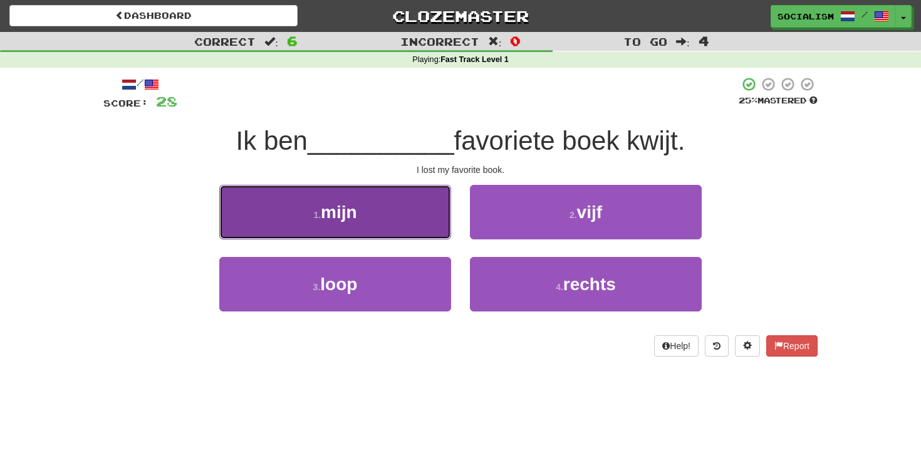
click at [428, 212] on button "1 . mijn" at bounding box center [335, 212] width 232 height 55
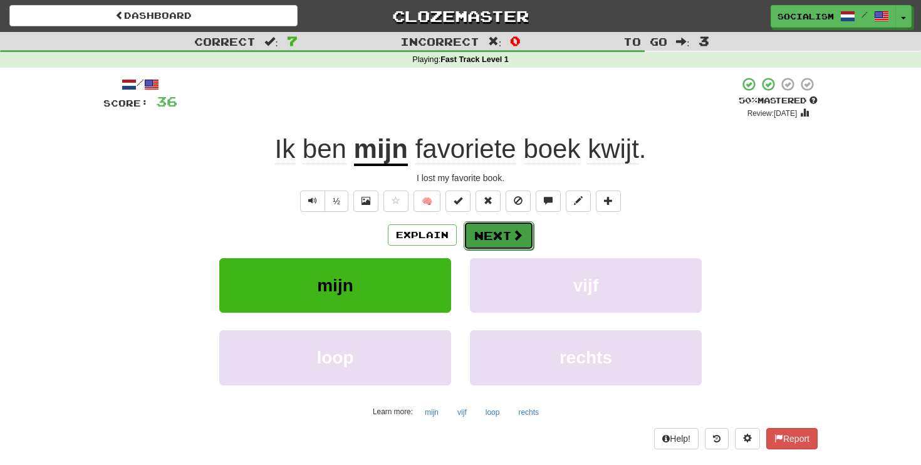
click at [486, 238] on button "Next" at bounding box center [499, 235] width 70 height 29
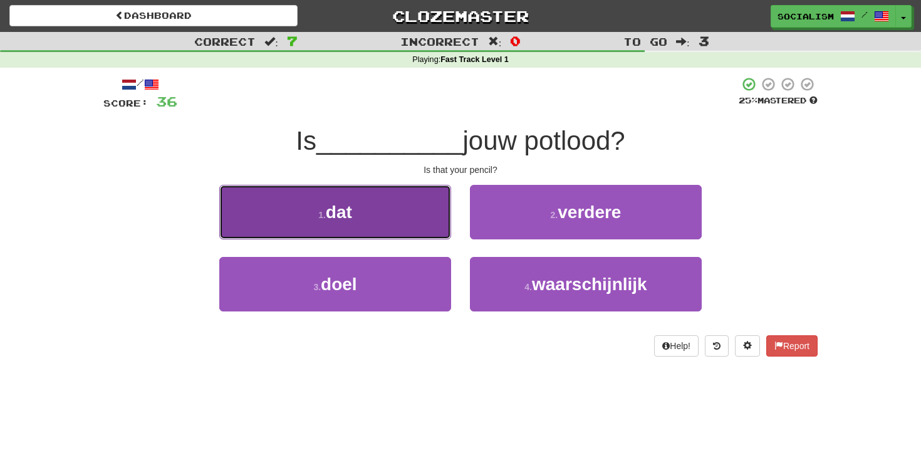
click at [410, 211] on button "1 . dat" at bounding box center [335, 212] width 232 height 55
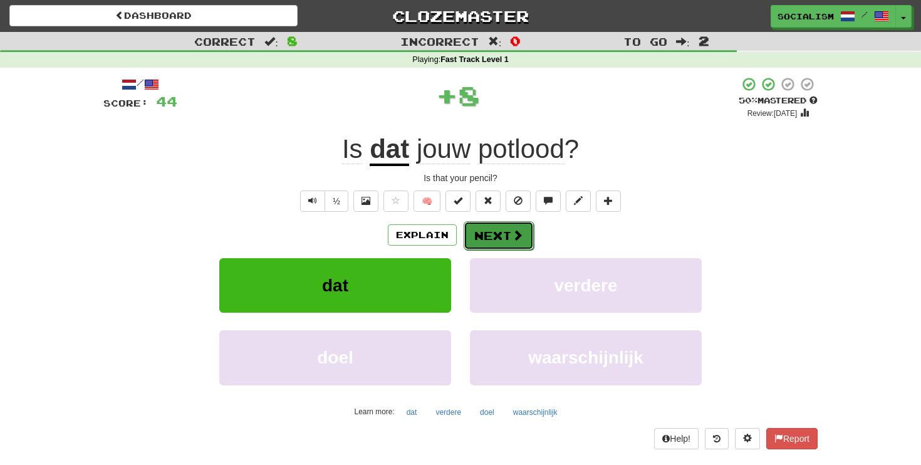
click at [513, 241] on span at bounding box center [517, 234] width 11 height 11
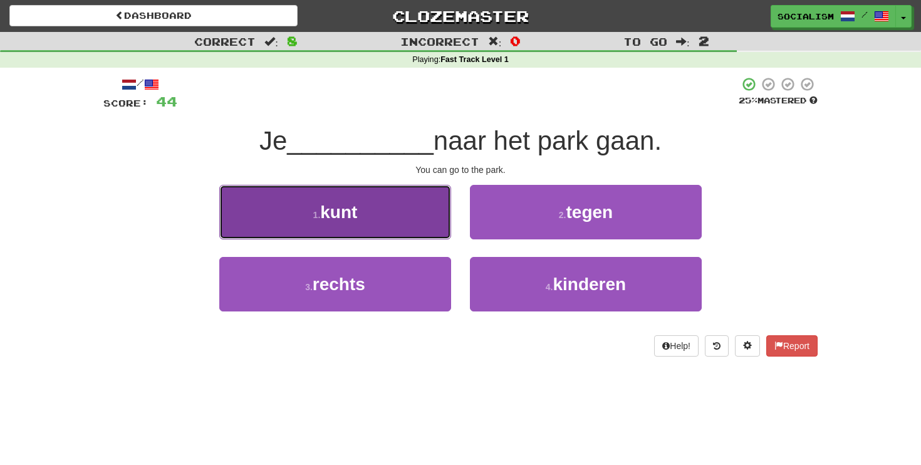
click at [409, 216] on button "1 . kunt" at bounding box center [335, 212] width 232 height 55
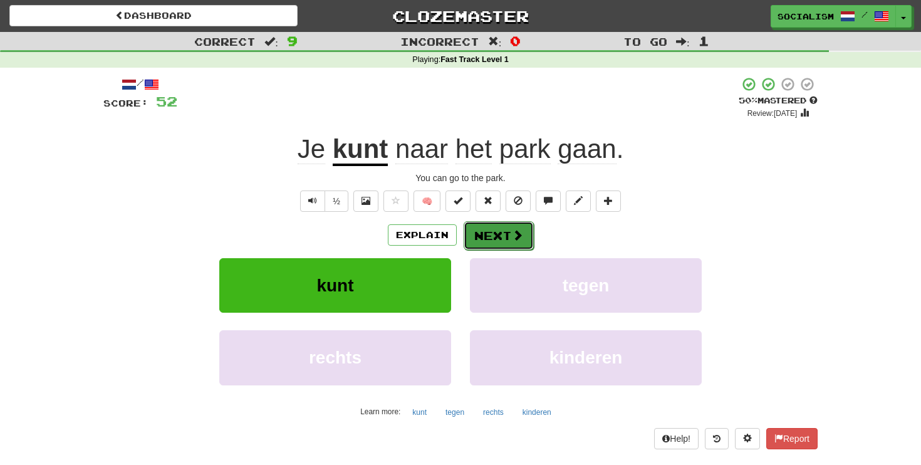
click at [492, 242] on button "Next" at bounding box center [499, 235] width 70 height 29
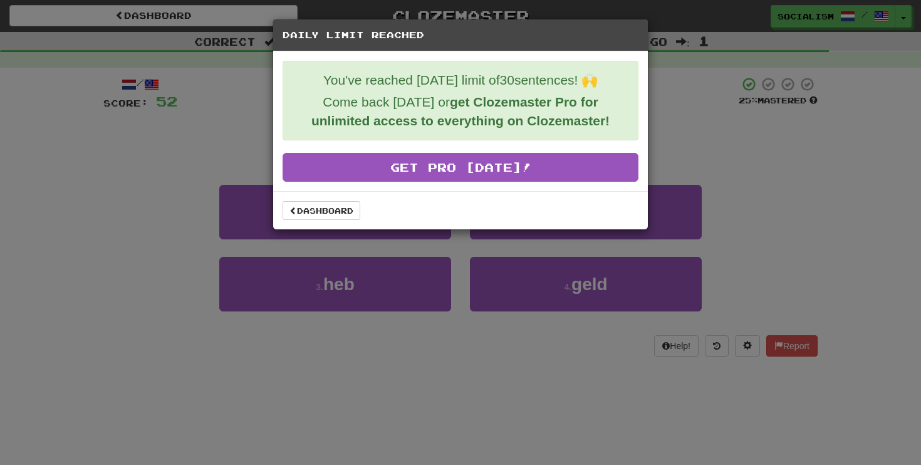
click at [454, 271] on div "Daily Limit Reached You've reached today's limit of 30 sentences! 🙌 Come back t…" at bounding box center [460, 232] width 921 height 465
click at [314, 206] on link "Dashboard" at bounding box center [322, 210] width 78 height 19
